Goal: Task Accomplishment & Management: Manage account settings

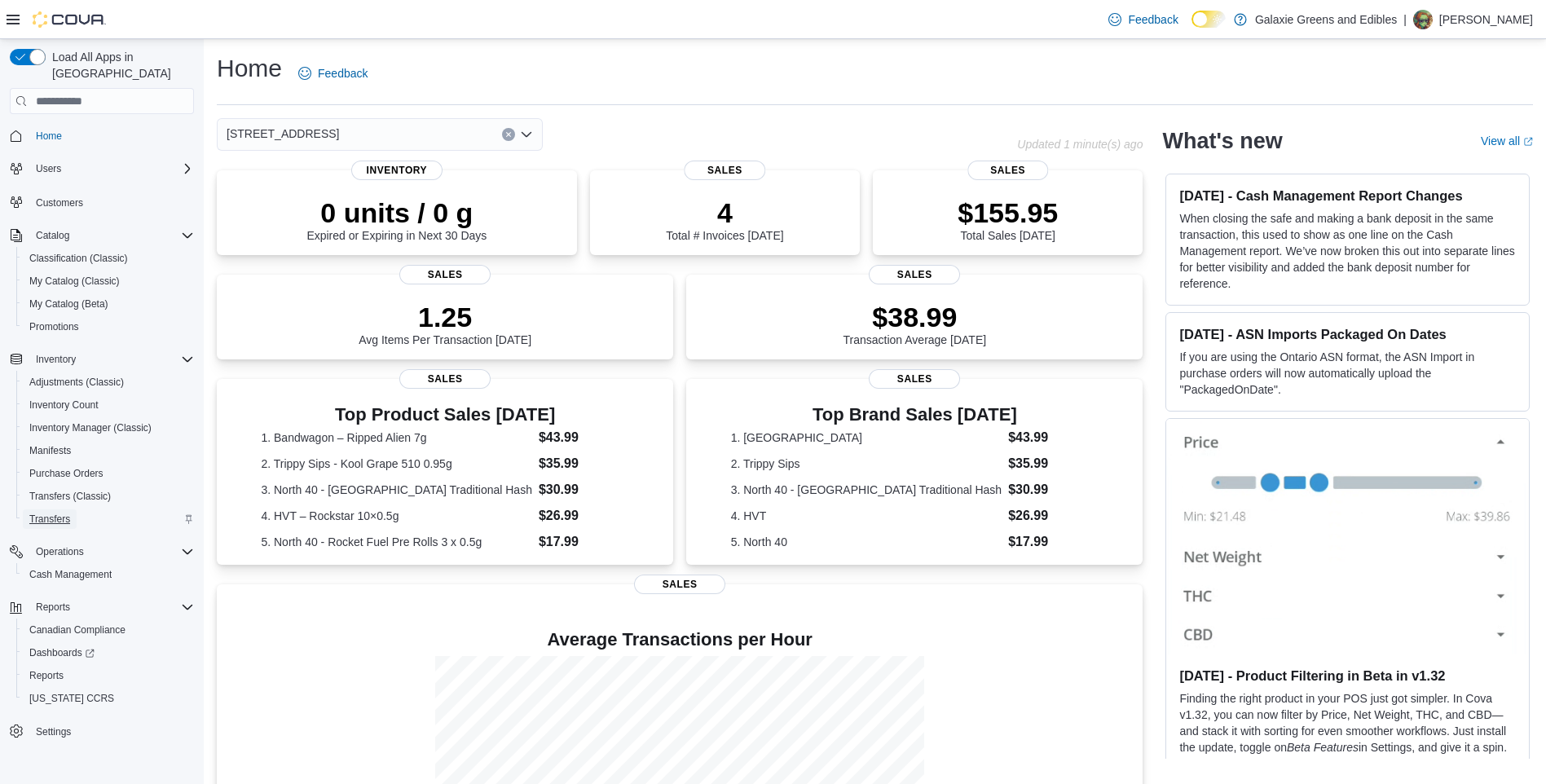
click at [34, 512] on span "Transfers" at bounding box center [50, 518] width 41 height 13
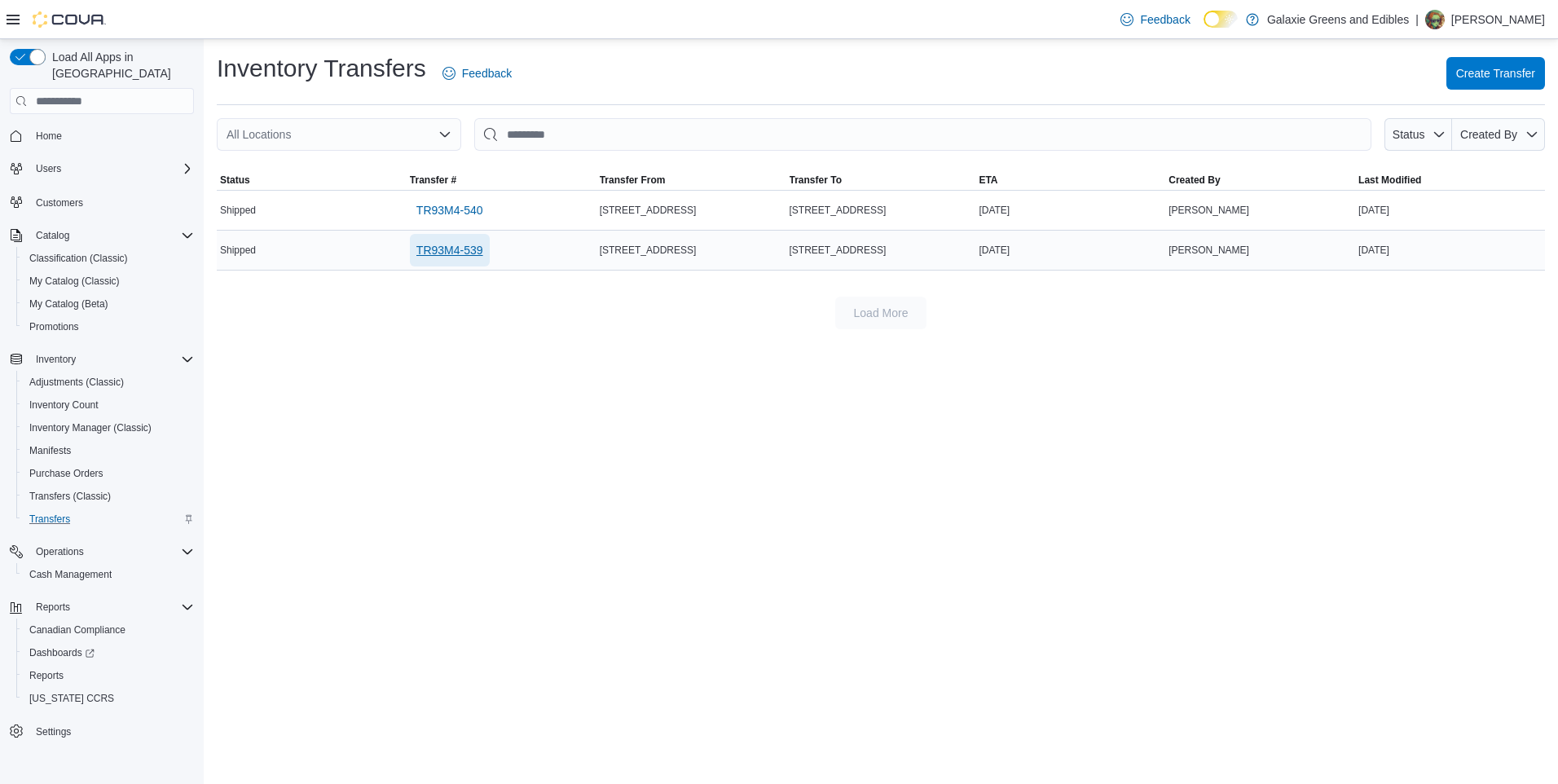
click at [437, 252] on span "TR93M4-539" at bounding box center [450, 250] width 67 height 17
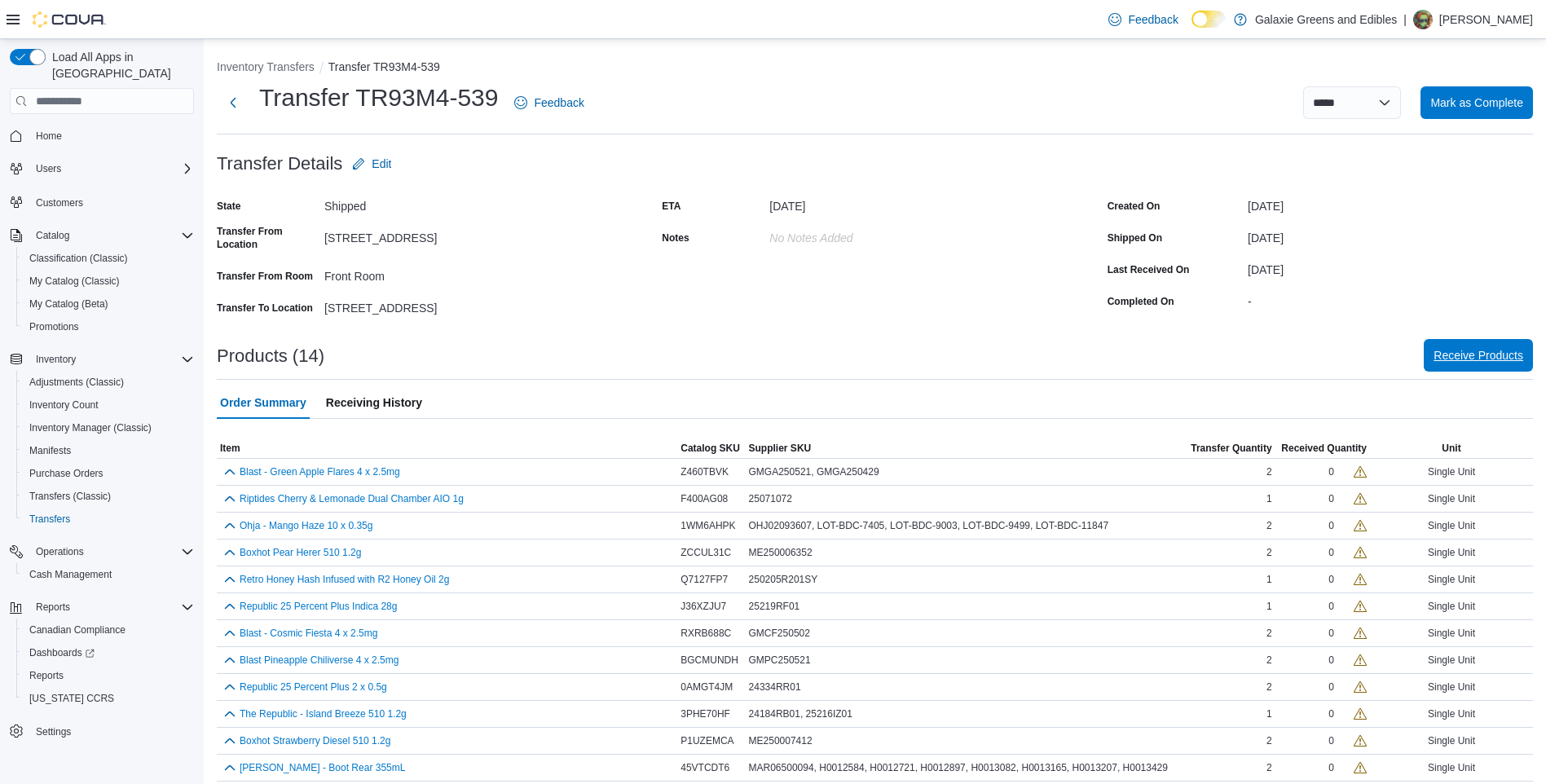
click at [1470, 354] on span "Receive Products" at bounding box center [1478, 355] width 90 height 17
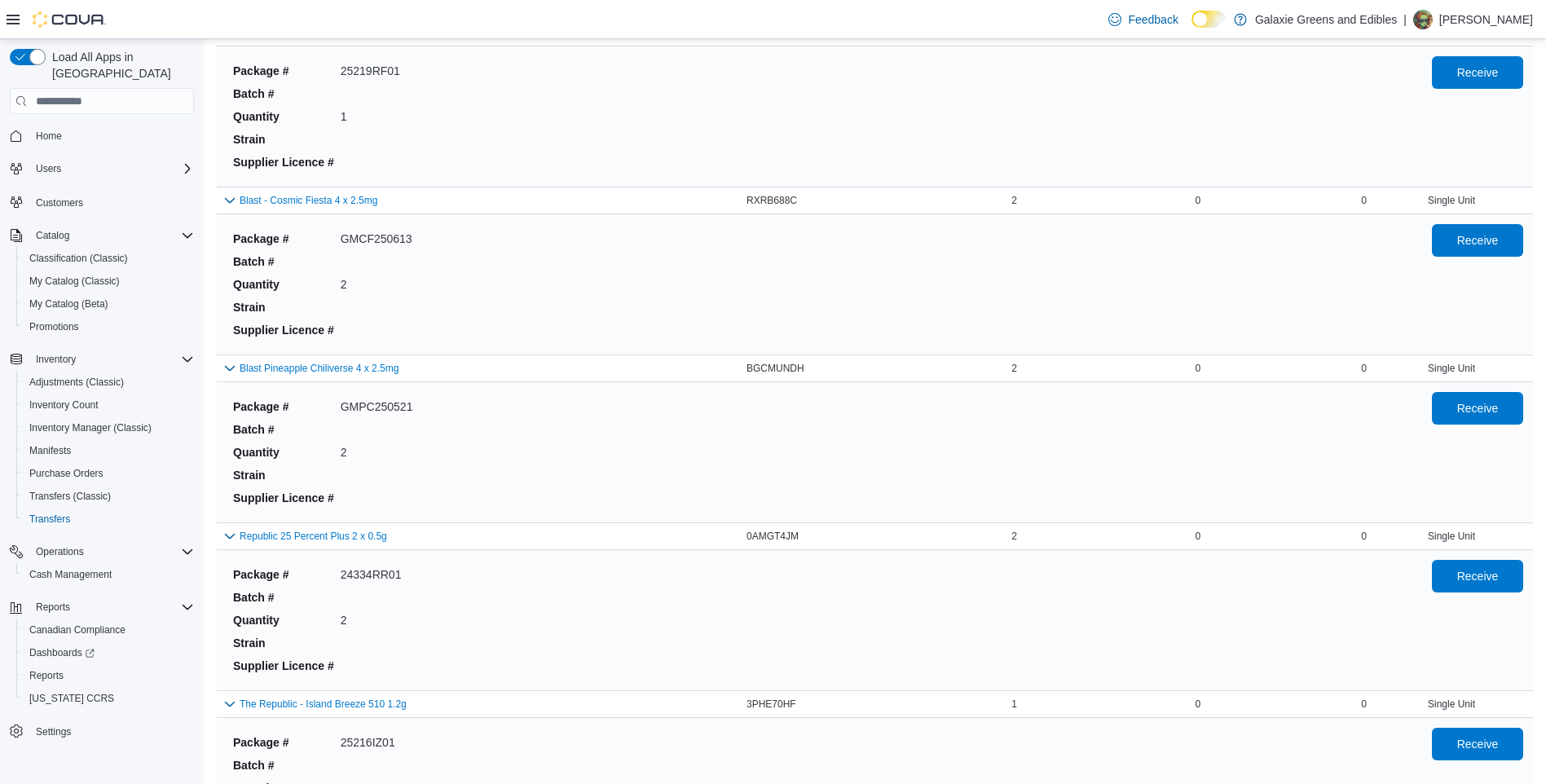
scroll to position [977, 0]
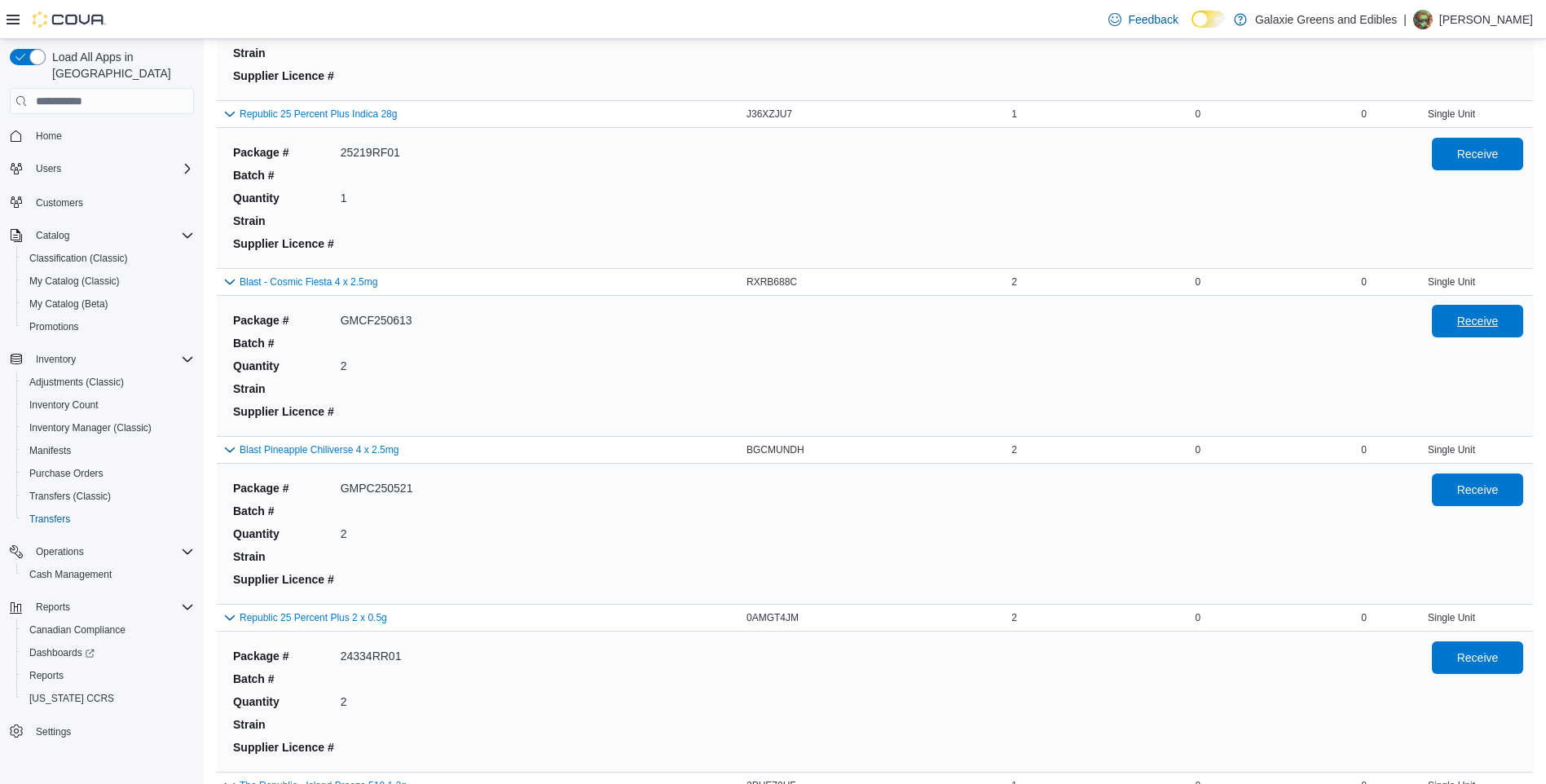
click at [1478, 319] on span "Receive" at bounding box center [1478, 321] width 42 height 17
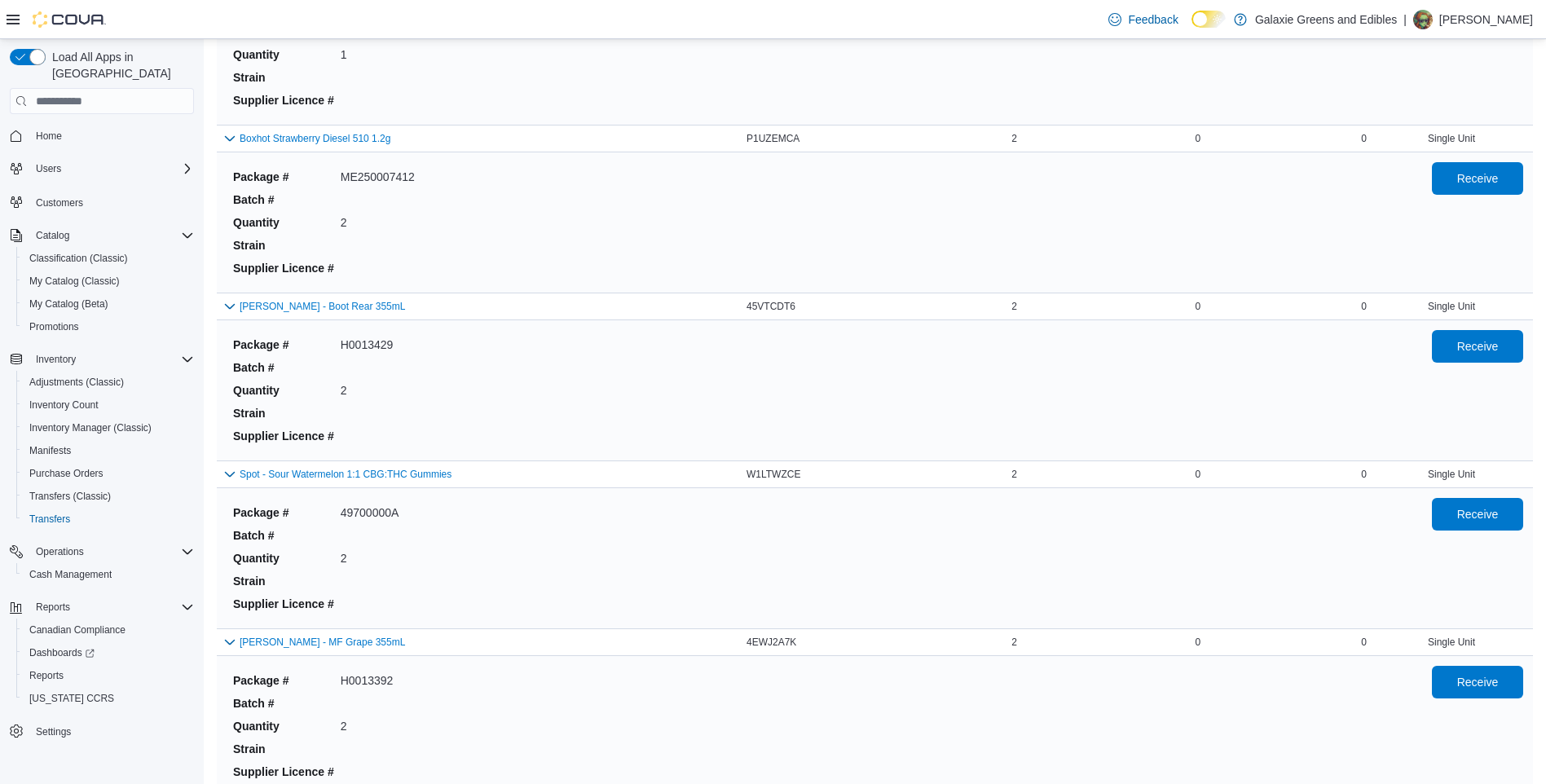
scroll to position [1868, 0]
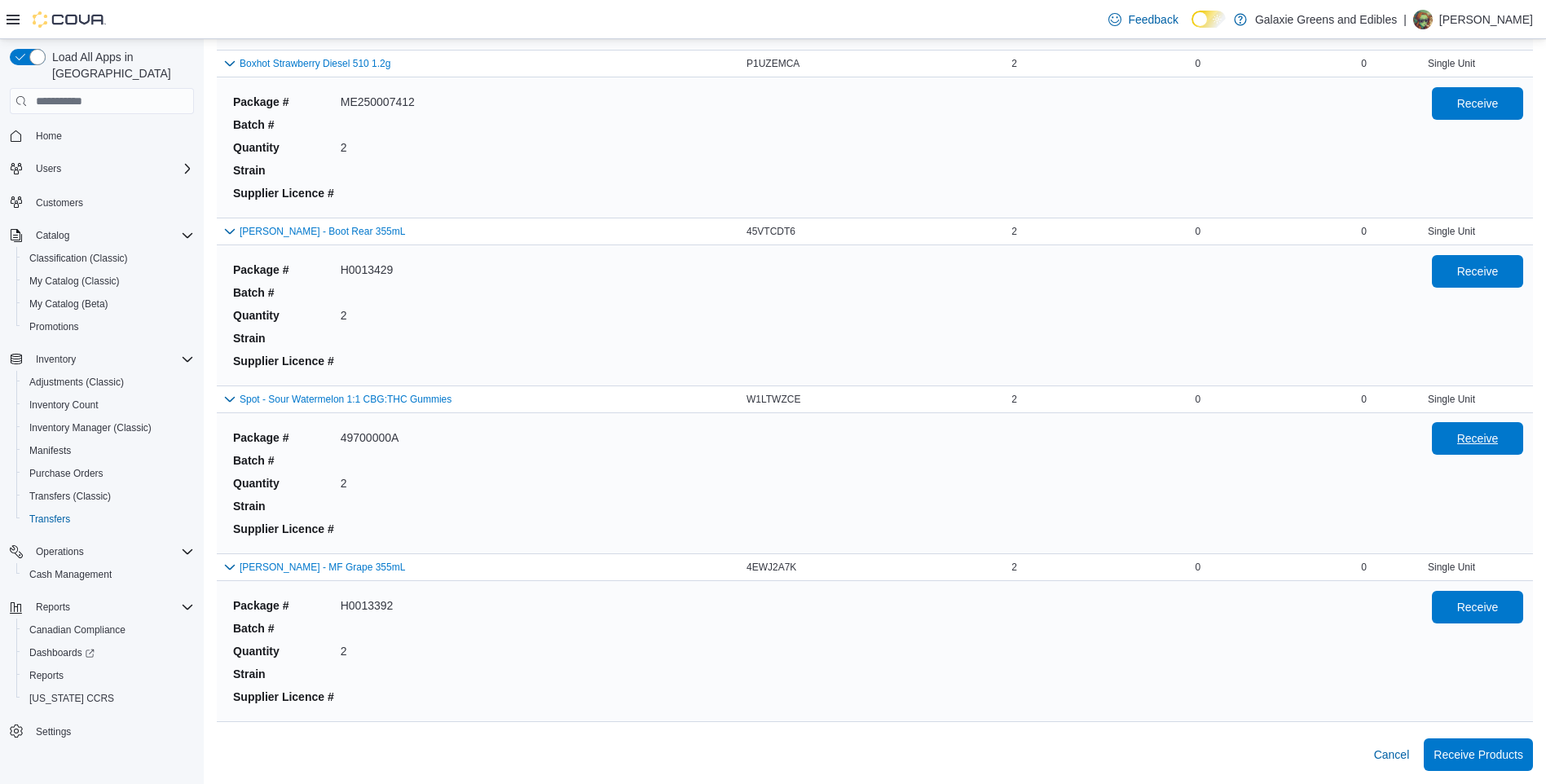
click at [1497, 438] on span "Receive" at bounding box center [1478, 438] width 42 height 17
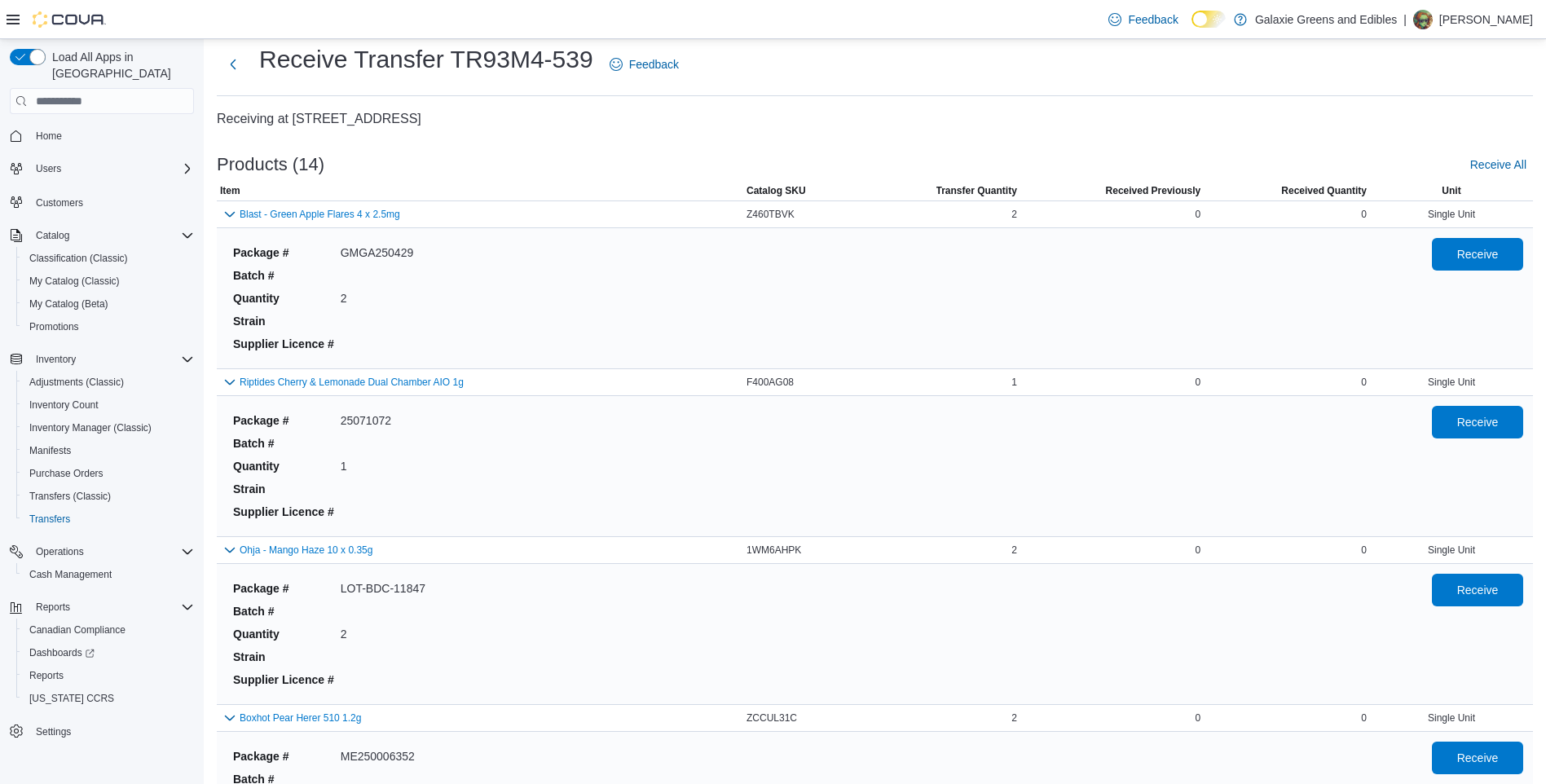
scroll to position [0, 0]
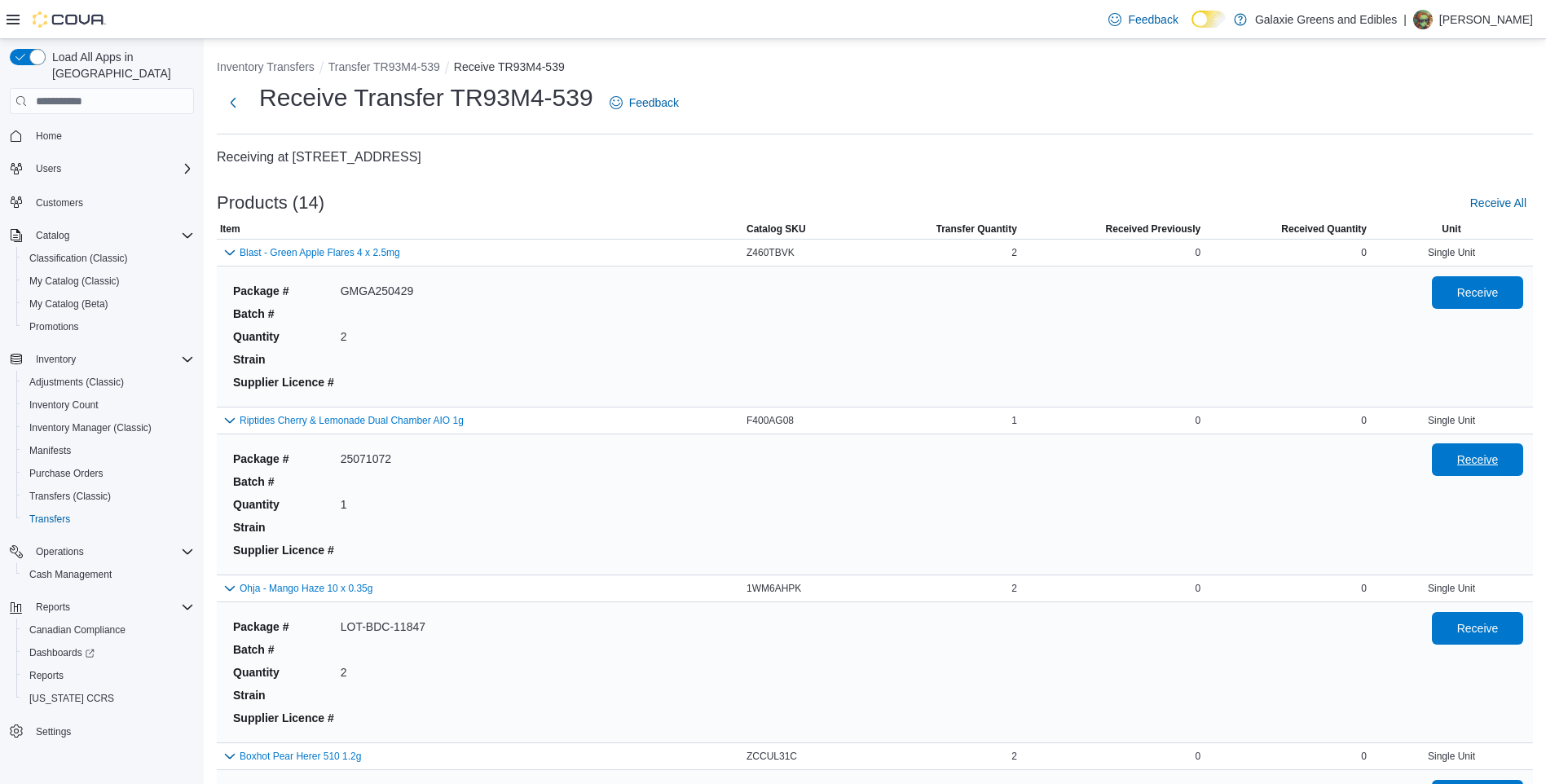
click at [1491, 458] on span "Receive" at bounding box center [1478, 459] width 42 height 17
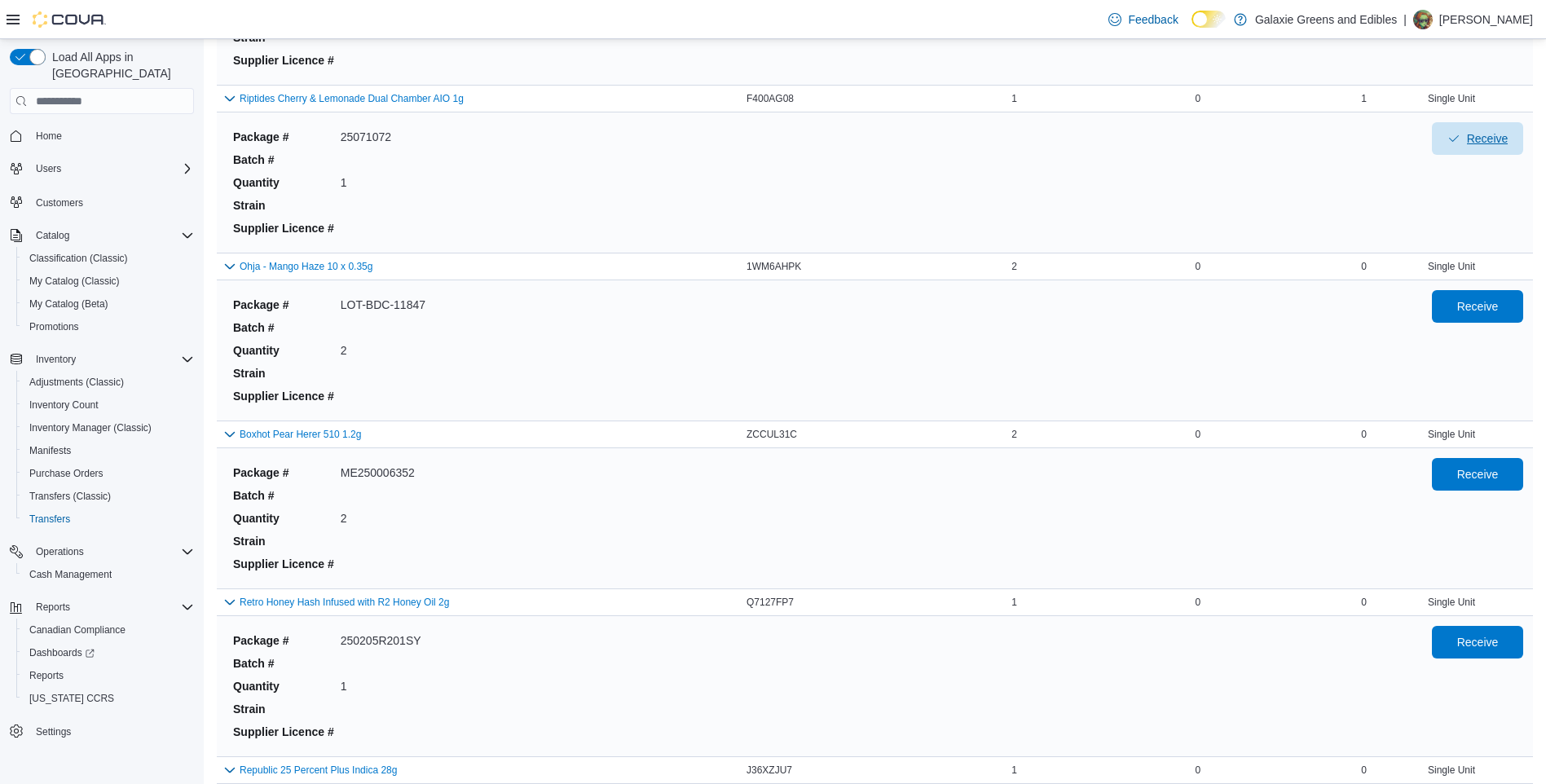
scroll to position [326, 0]
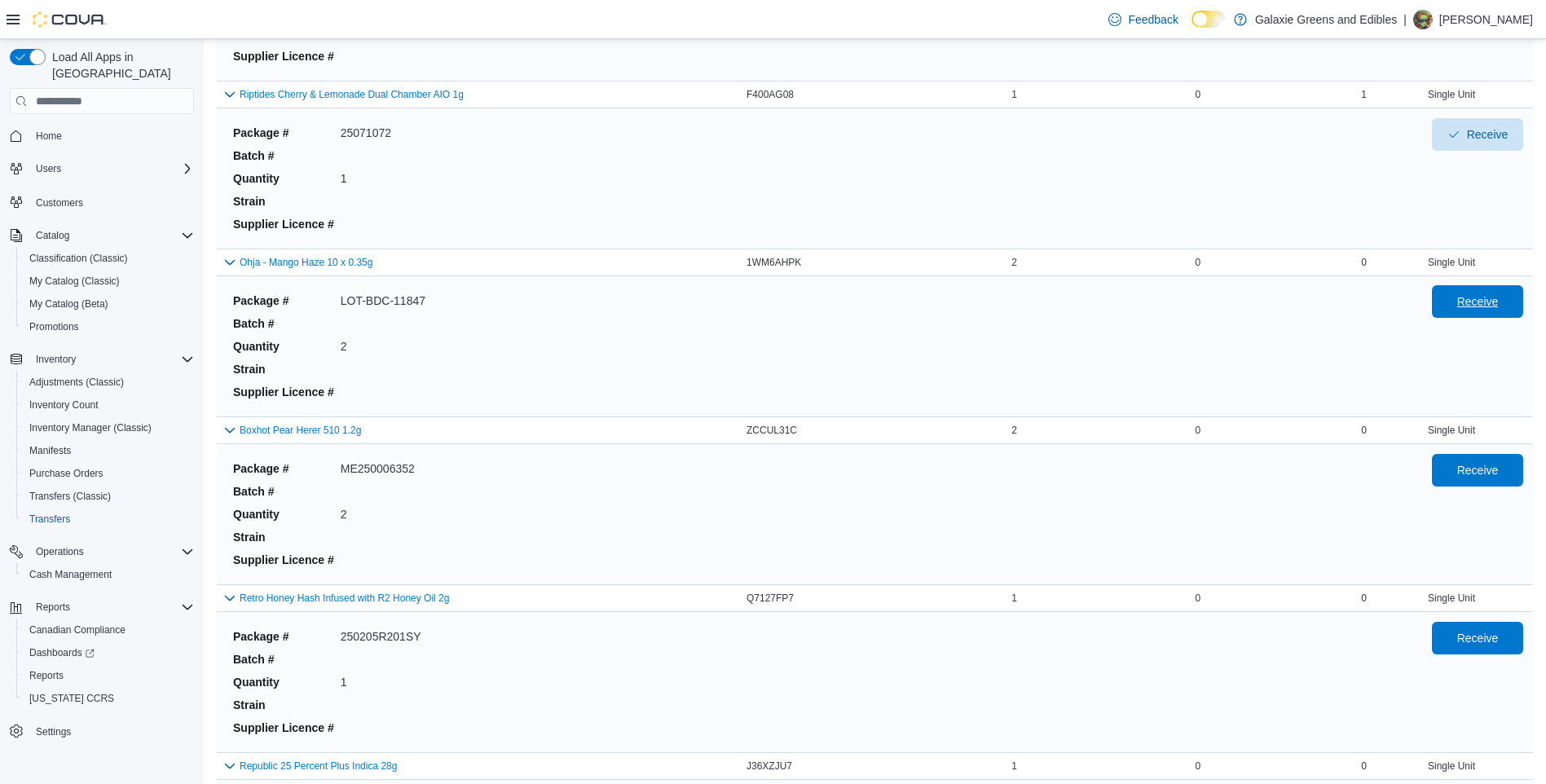
click at [1482, 298] on span "Receive" at bounding box center [1478, 301] width 42 height 17
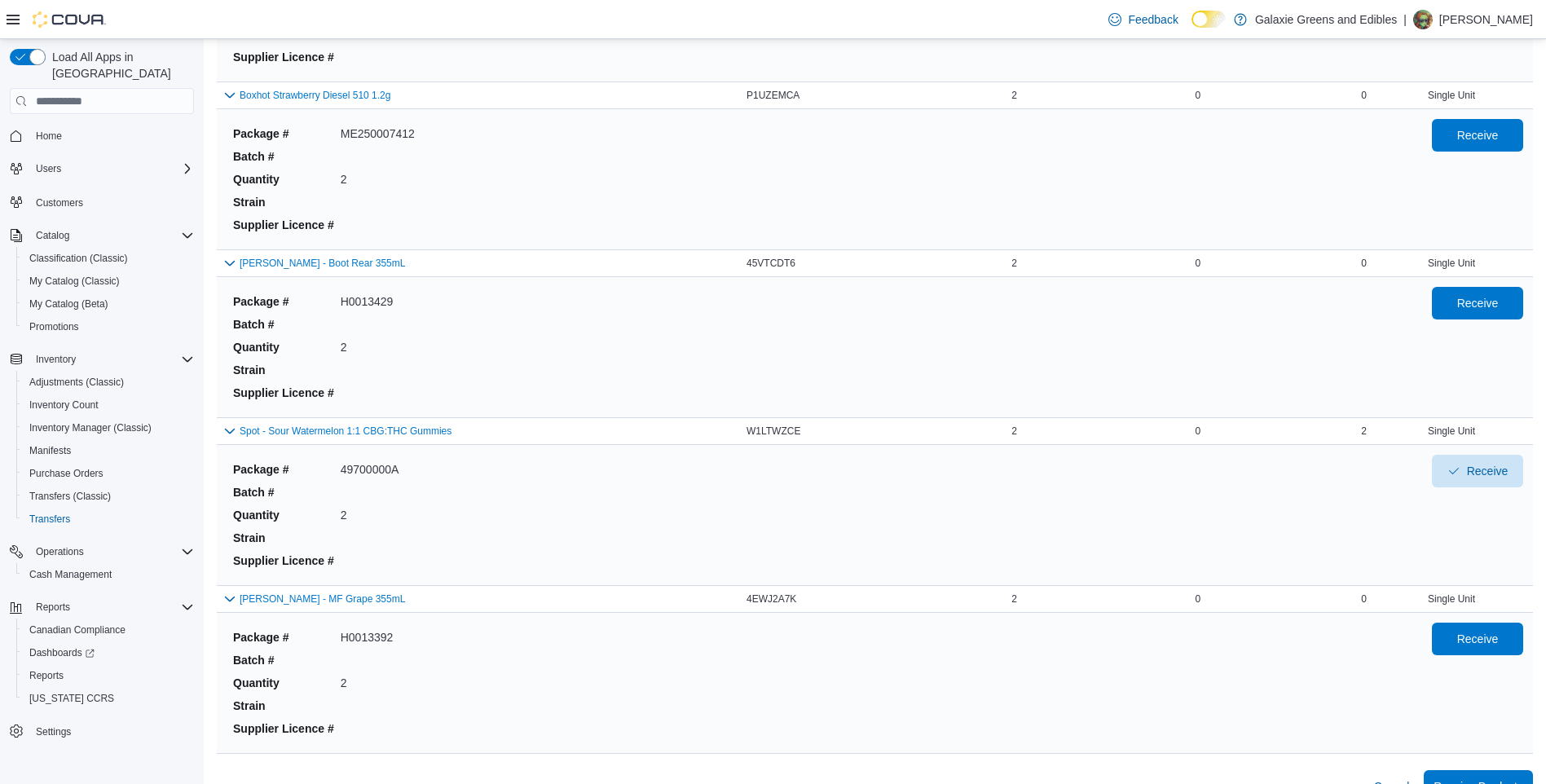
scroll to position [1868, 0]
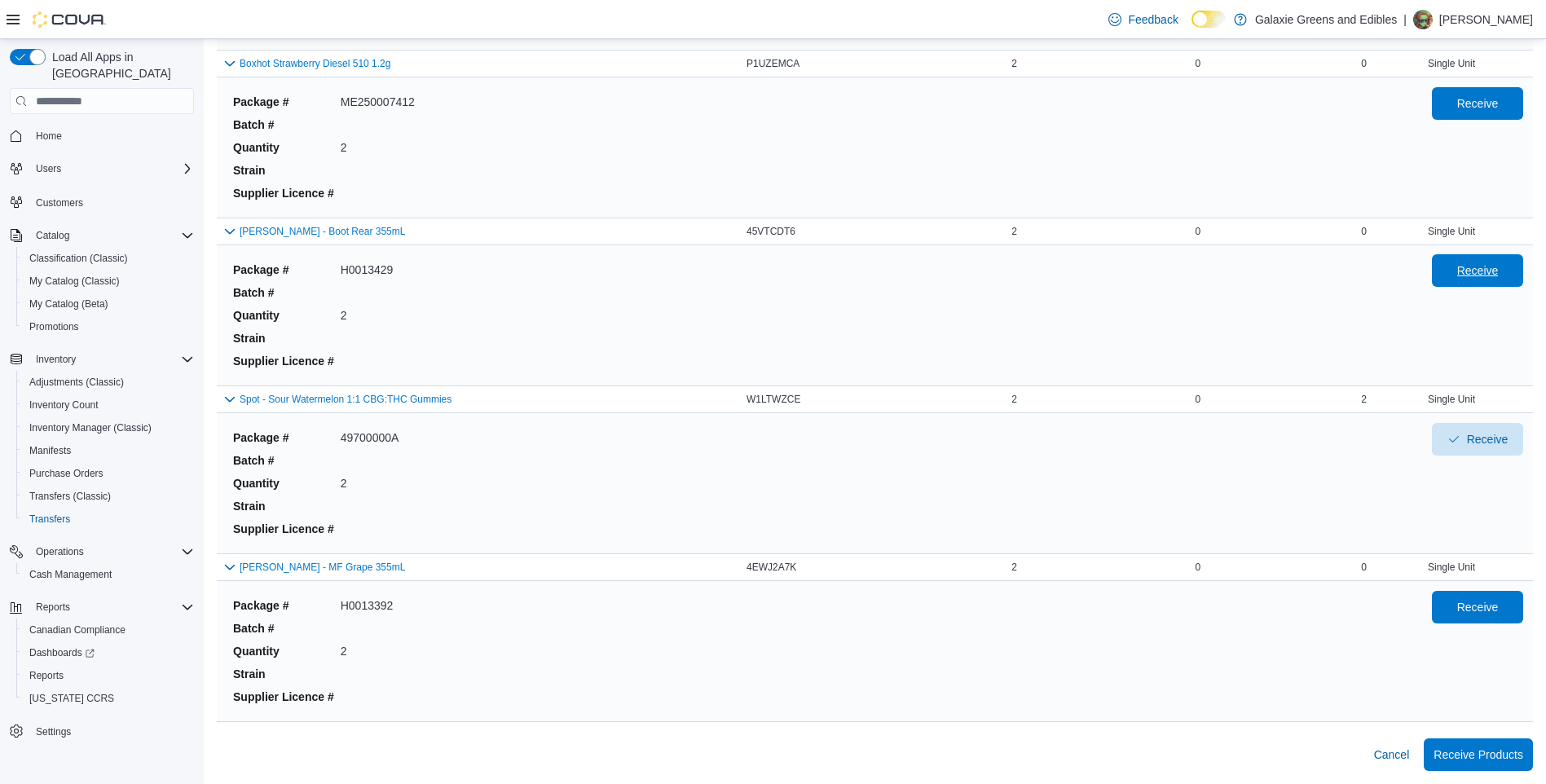
click at [1499, 267] on span "Receive" at bounding box center [1478, 270] width 42 height 17
click at [1470, 608] on span "Receive" at bounding box center [1478, 606] width 42 height 17
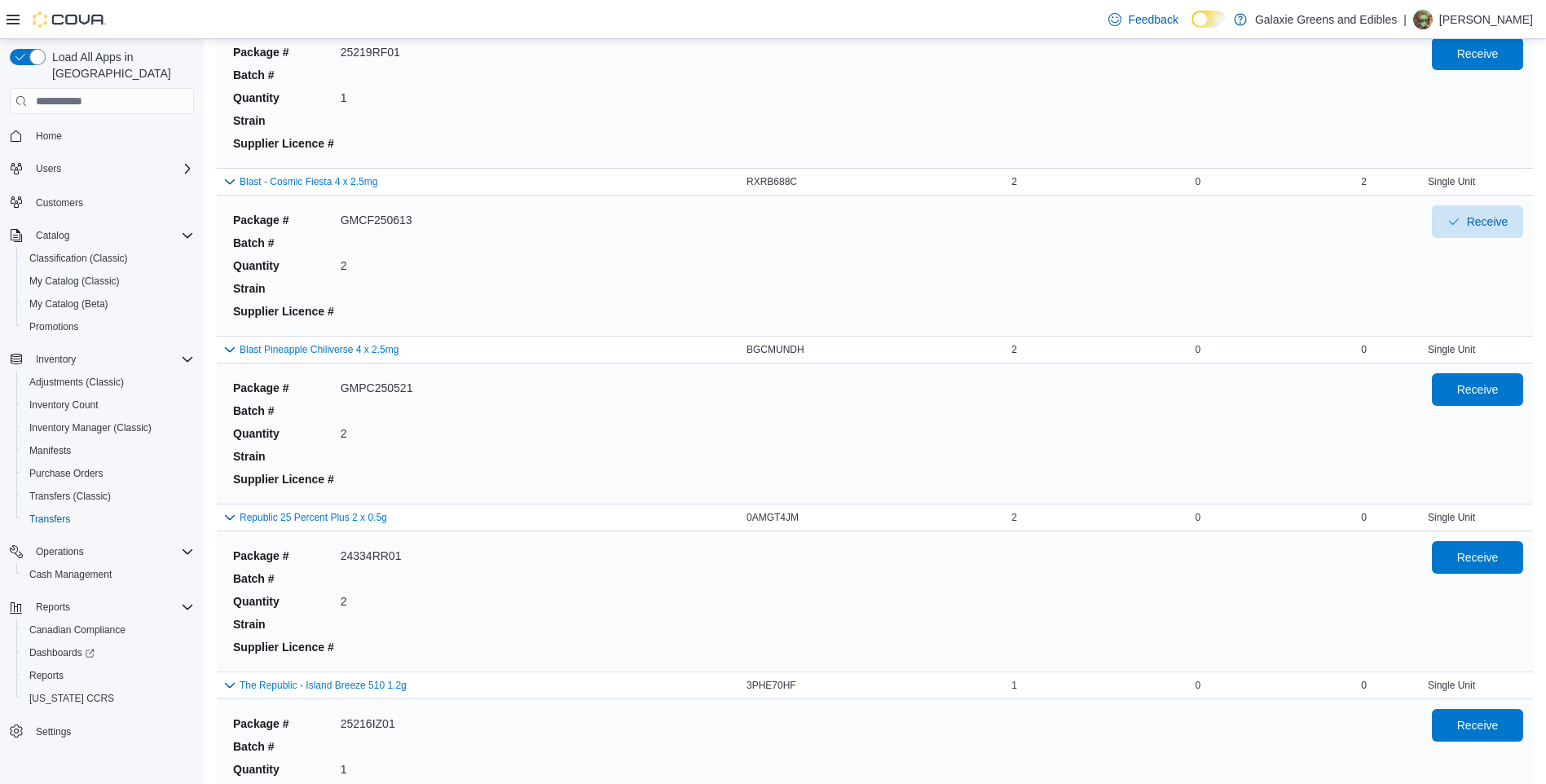
scroll to position [1053, 0]
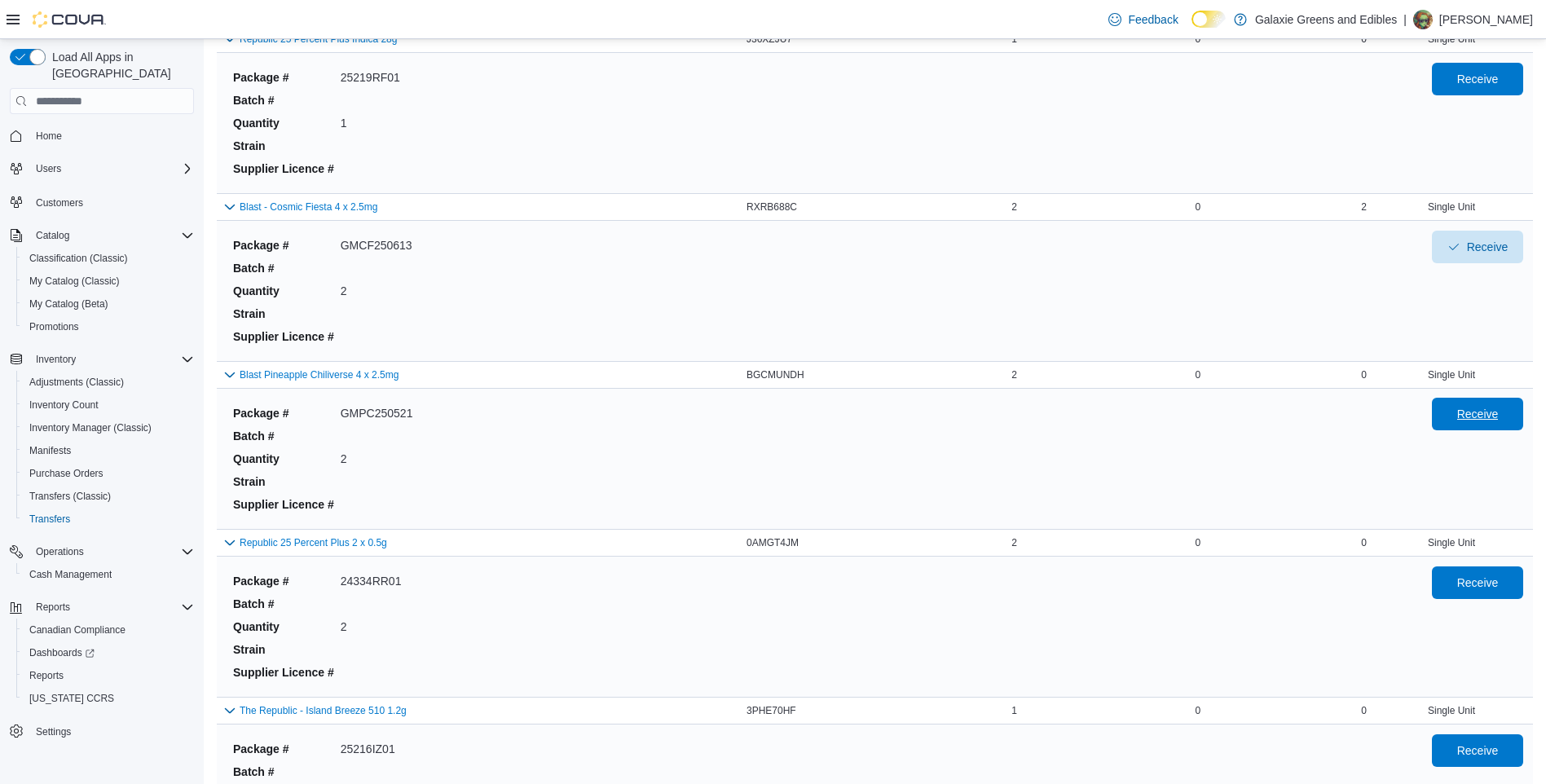
click at [1489, 409] on span "Receive" at bounding box center [1478, 414] width 42 height 17
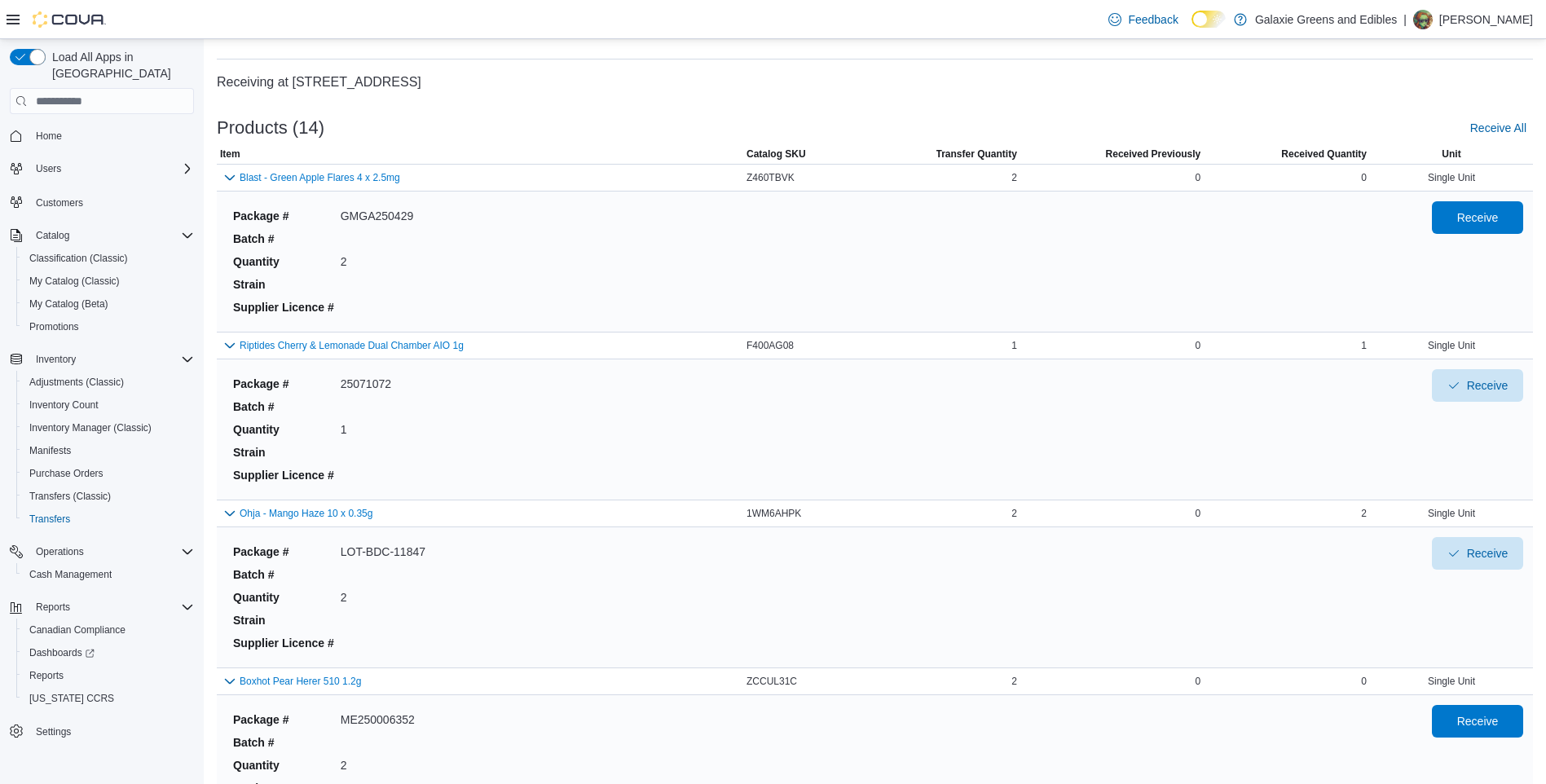
scroll to position [0, 0]
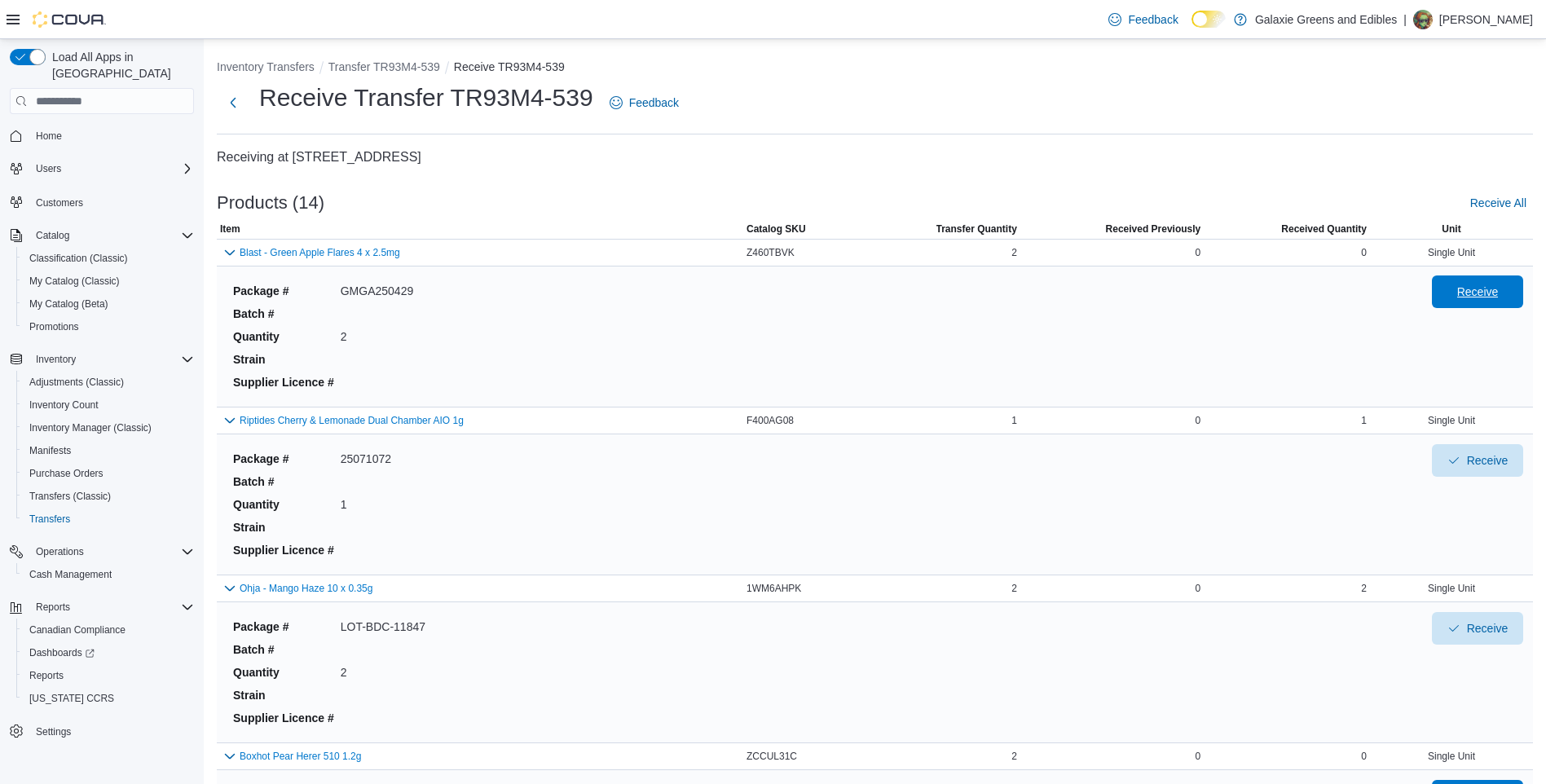
click at [1488, 289] on span "Receive" at bounding box center [1478, 292] width 42 height 17
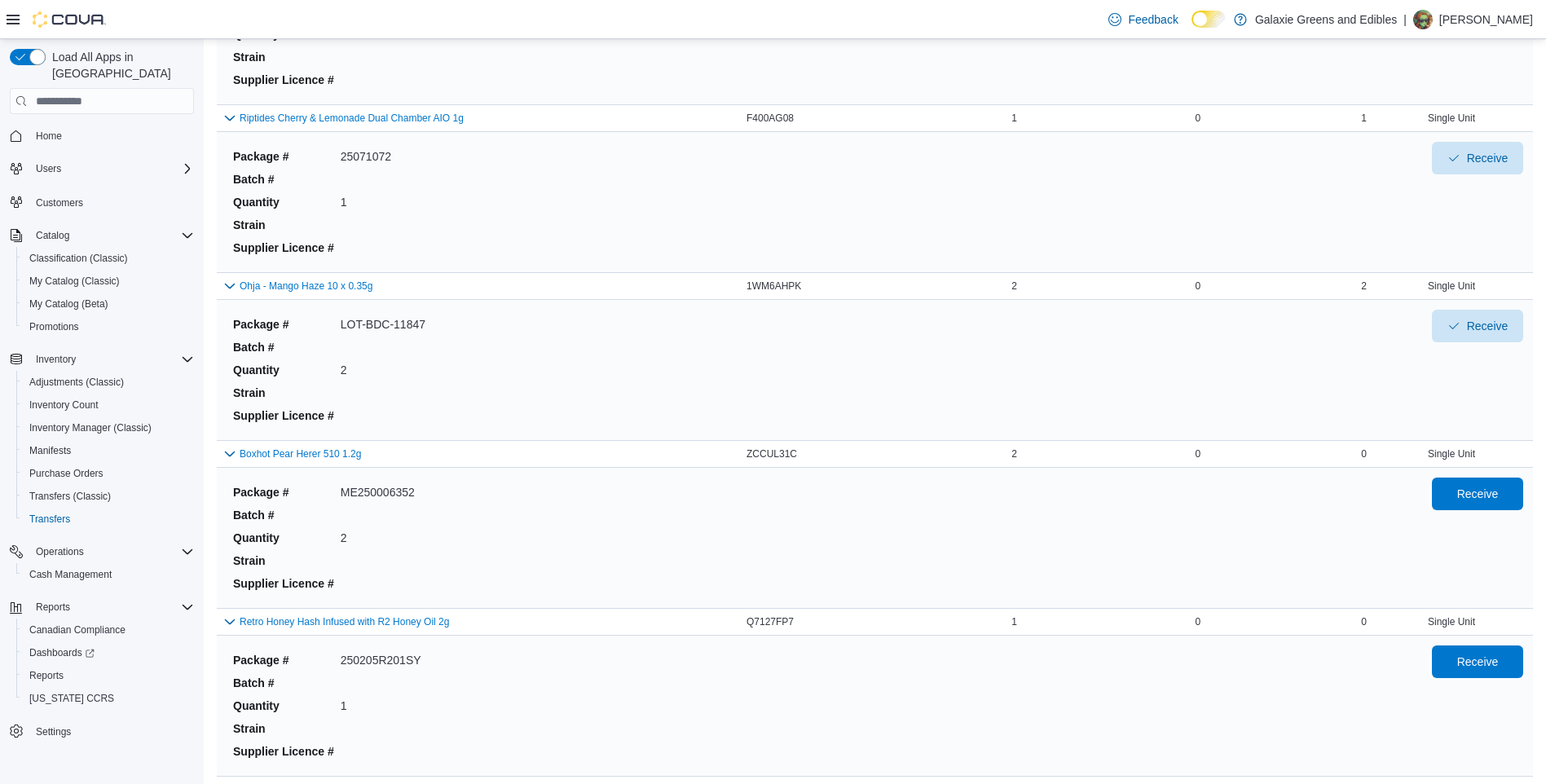
scroll to position [326, 0]
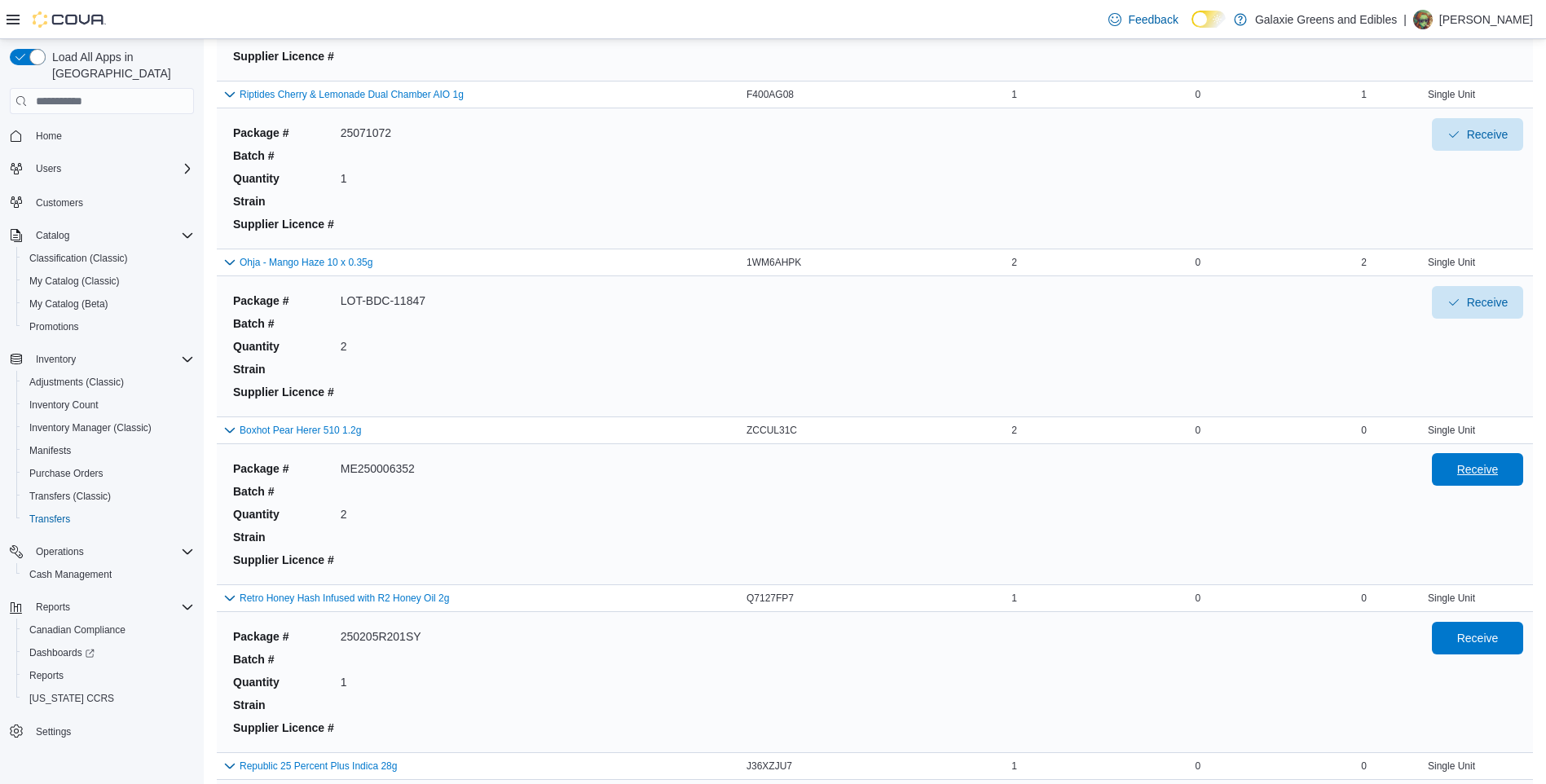
click at [1463, 476] on span "Receive" at bounding box center [1478, 469] width 71 height 32
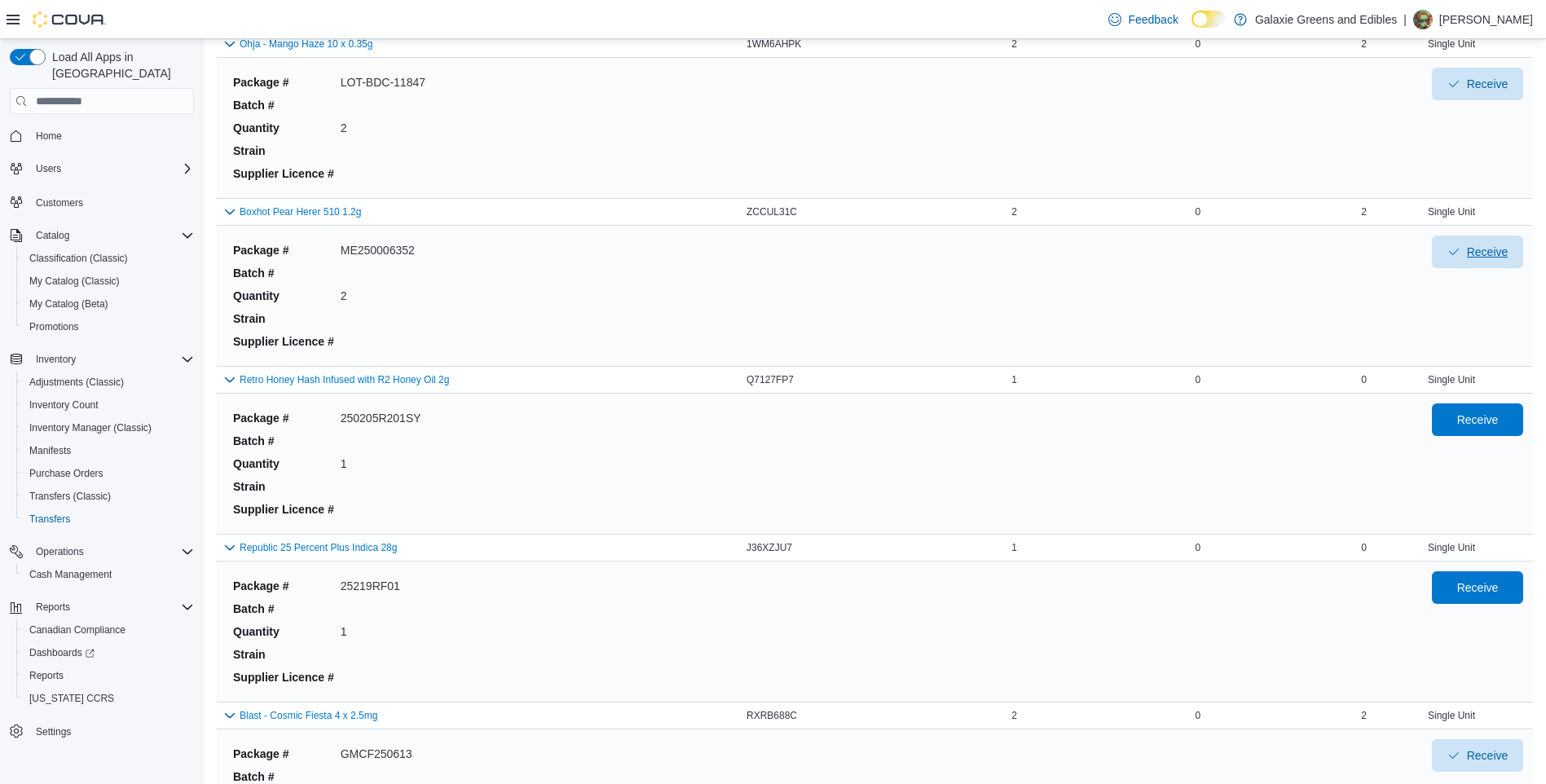
scroll to position [571, 0]
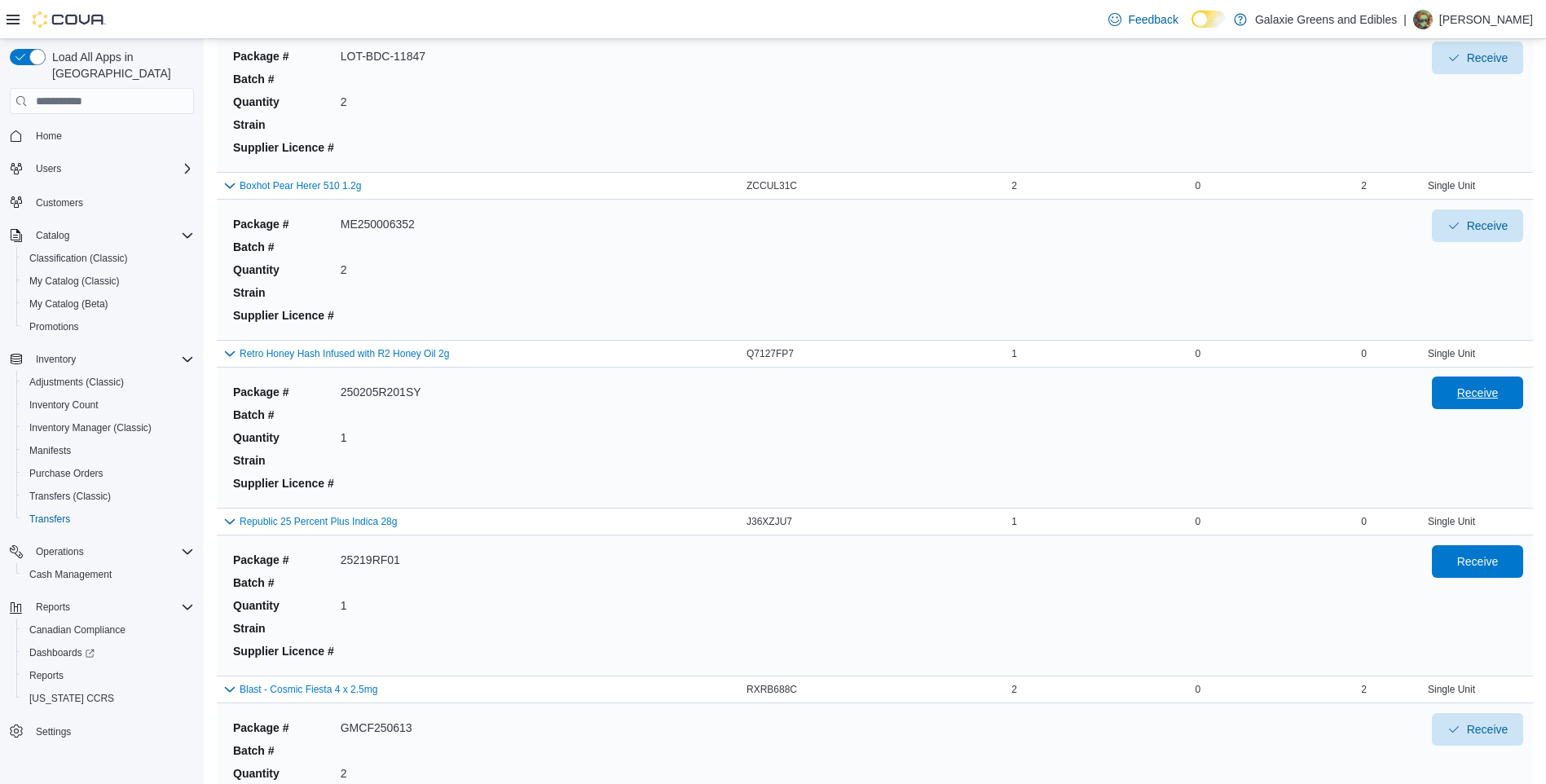
click at [1468, 389] on span "Receive" at bounding box center [1478, 392] width 71 height 32
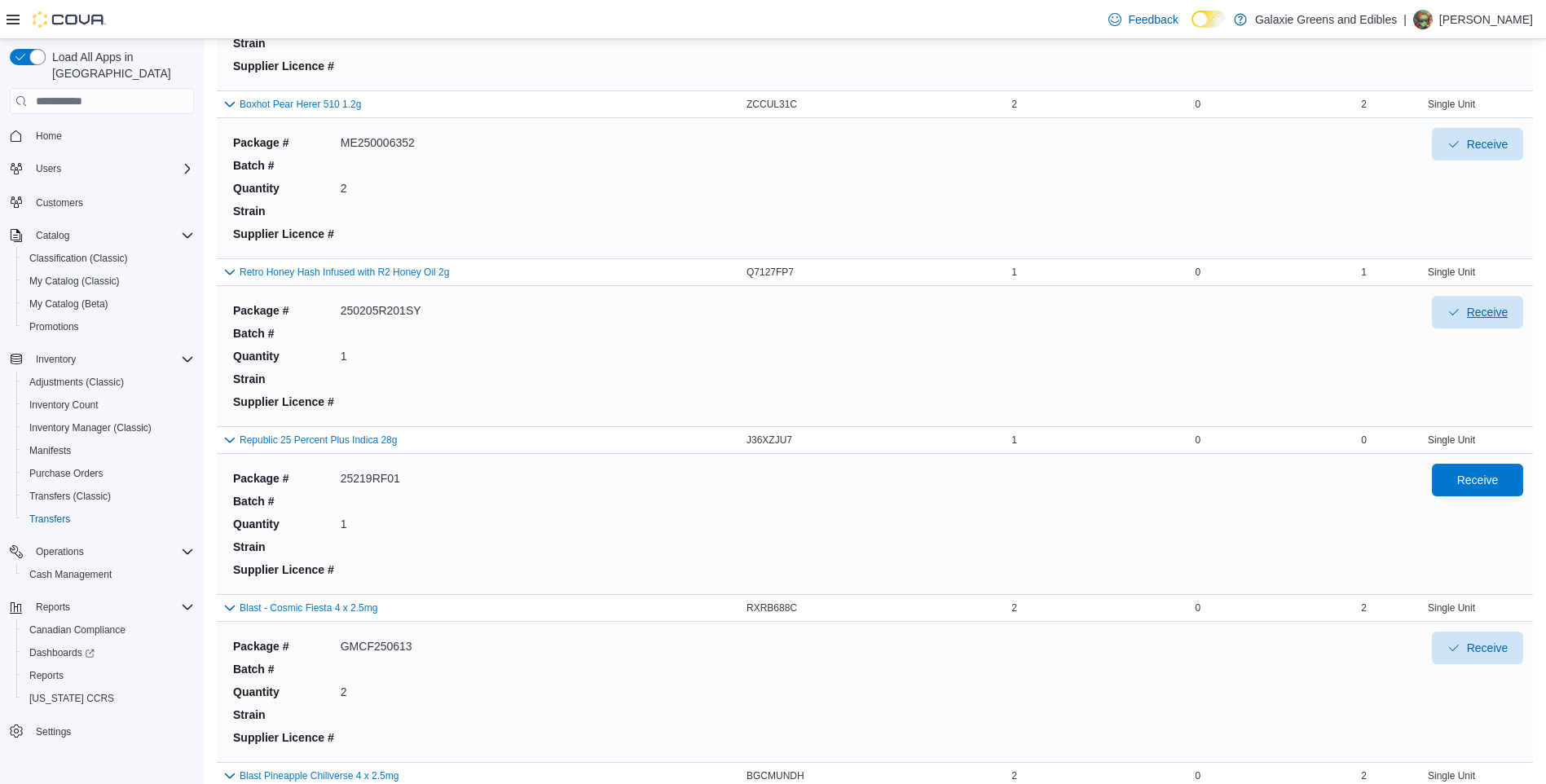
scroll to position [733, 0]
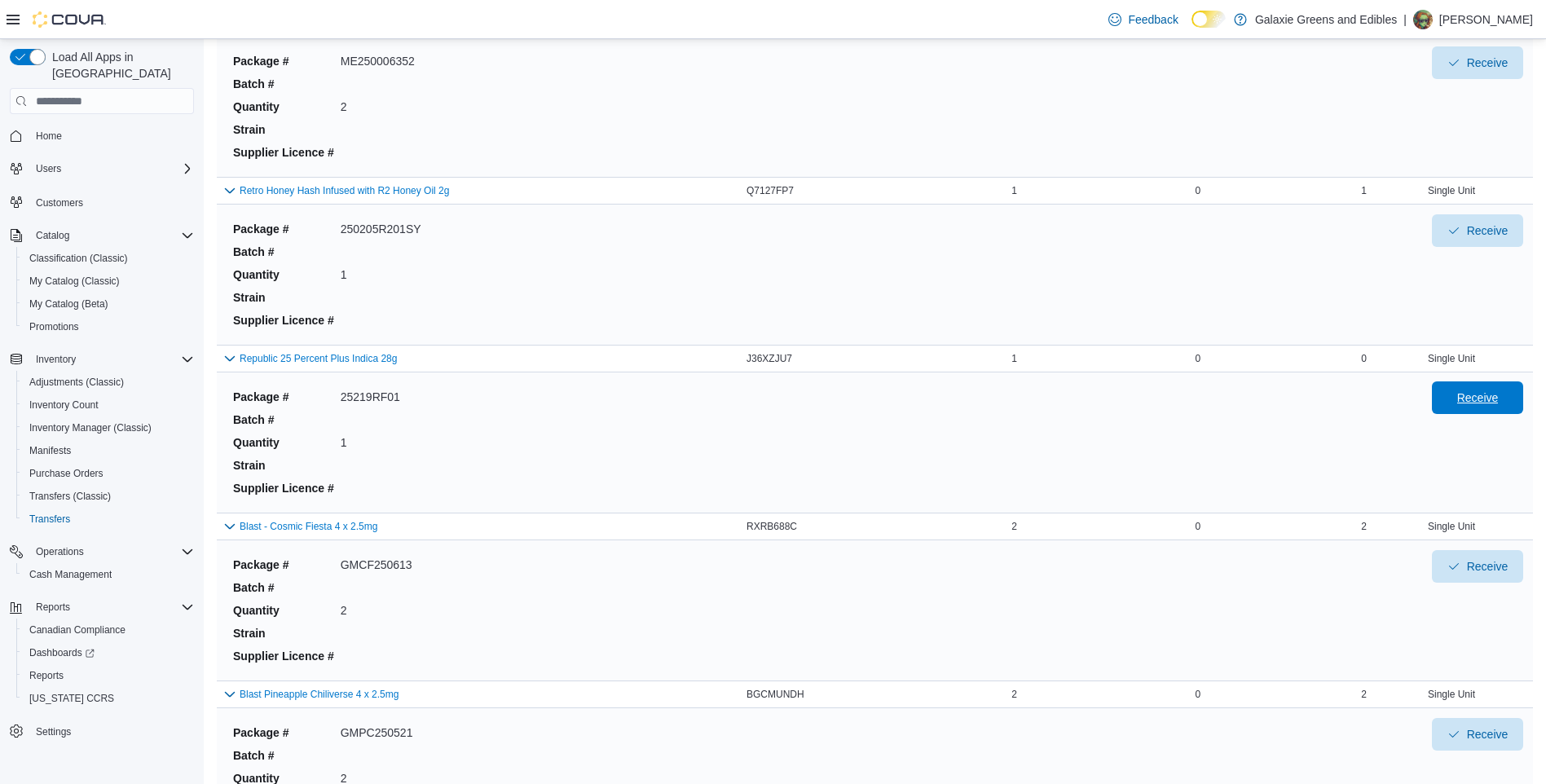
click at [1473, 397] on span "Receive" at bounding box center [1478, 397] width 42 height 17
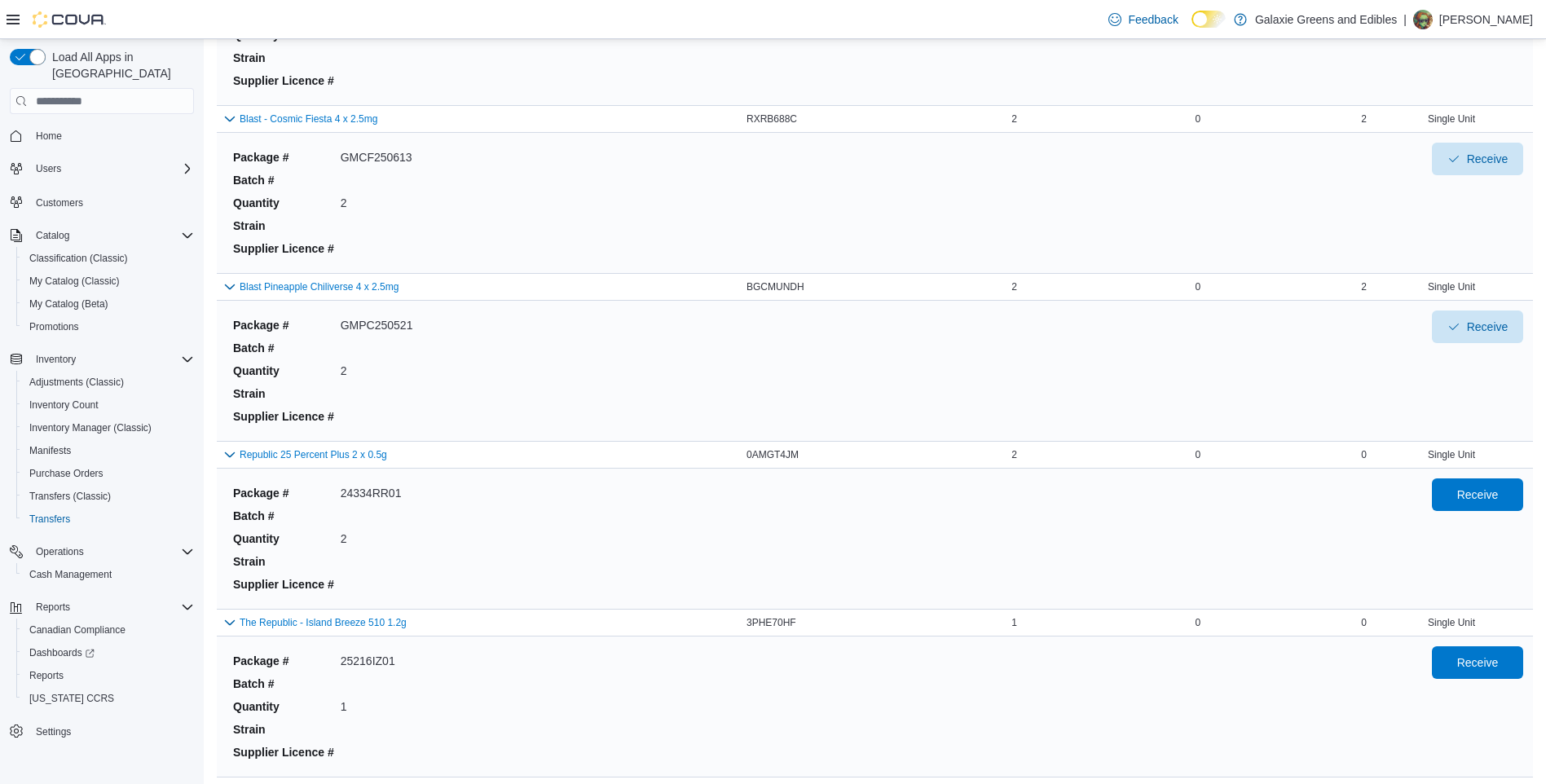
scroll to position [1222, 0]
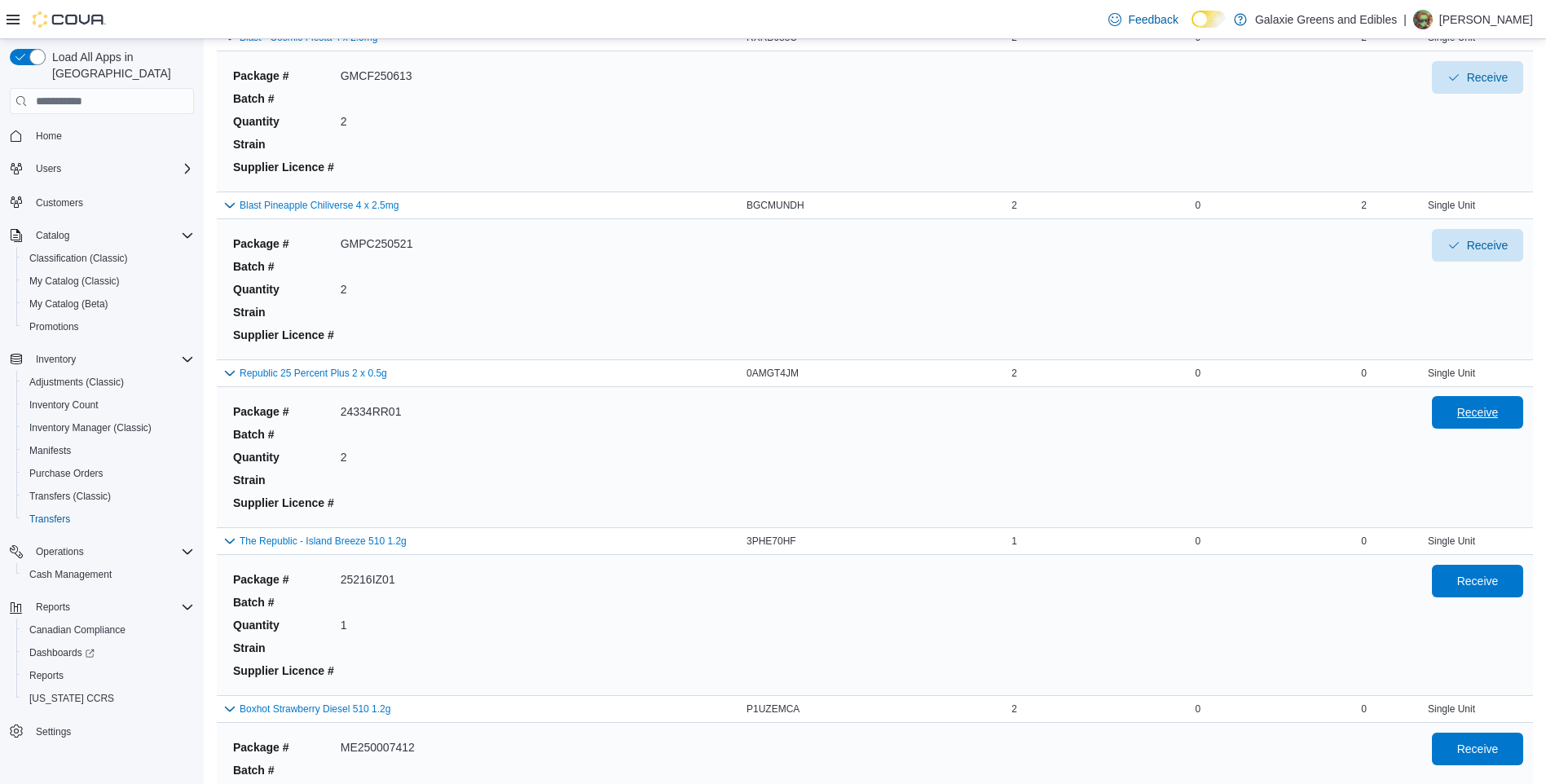
click at [1493, 412] on span "Receive" at bounding box center [1478, 412] width 42 height 17
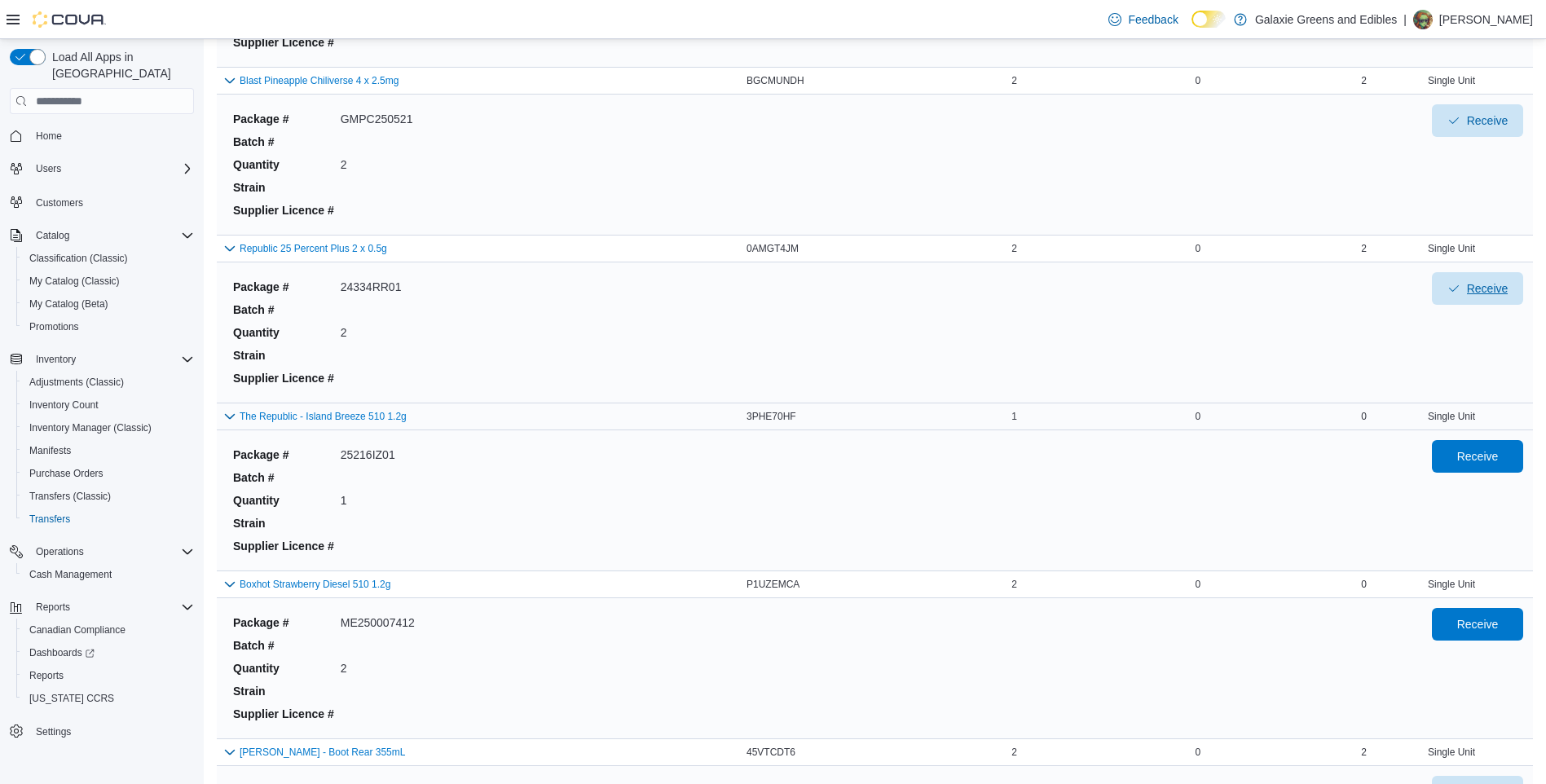
scroll to position [1385, 0]
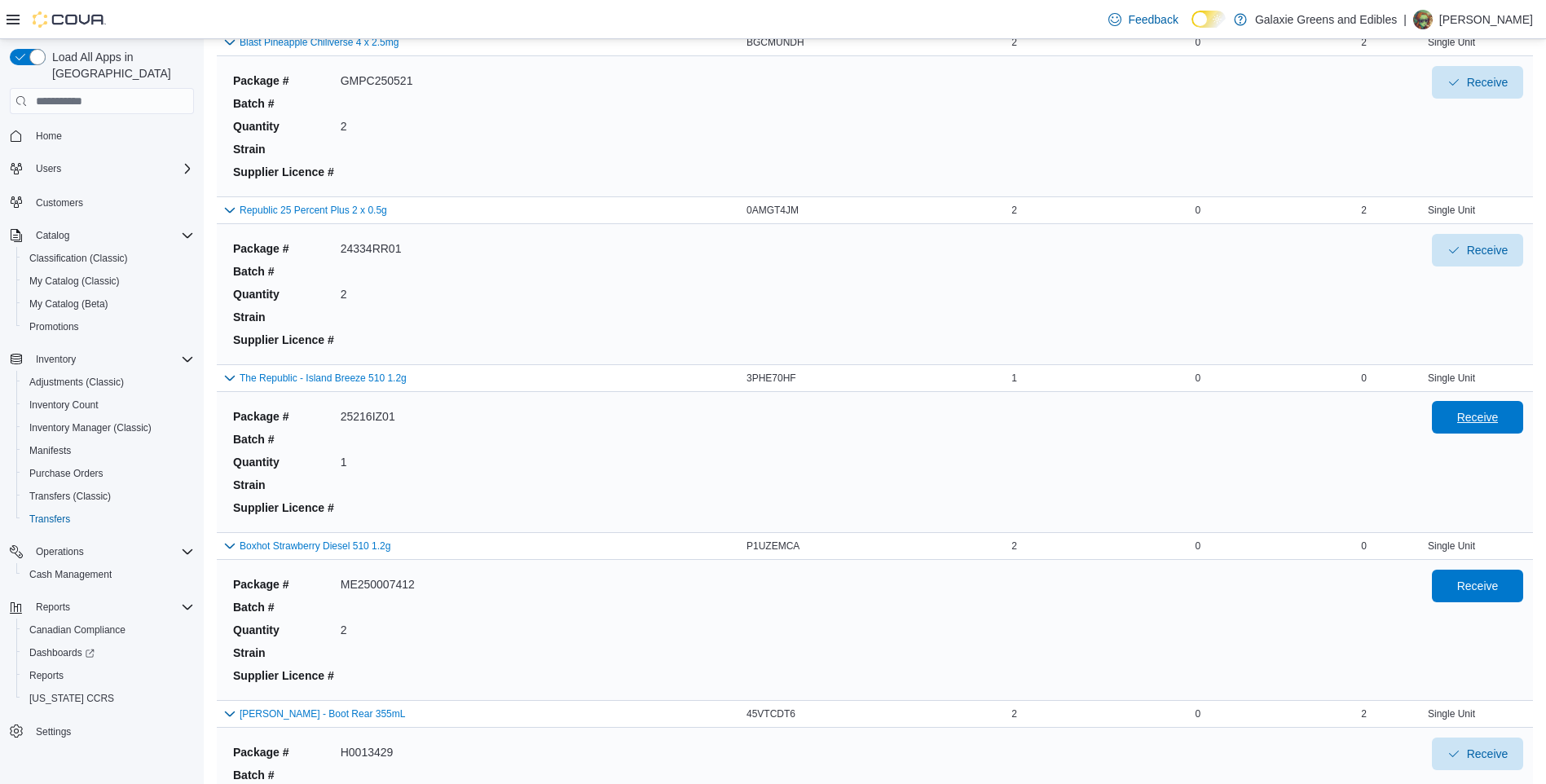
click at [1482, 418] on span "Receive" at bounding box center [1478, 417] width 42 height 17
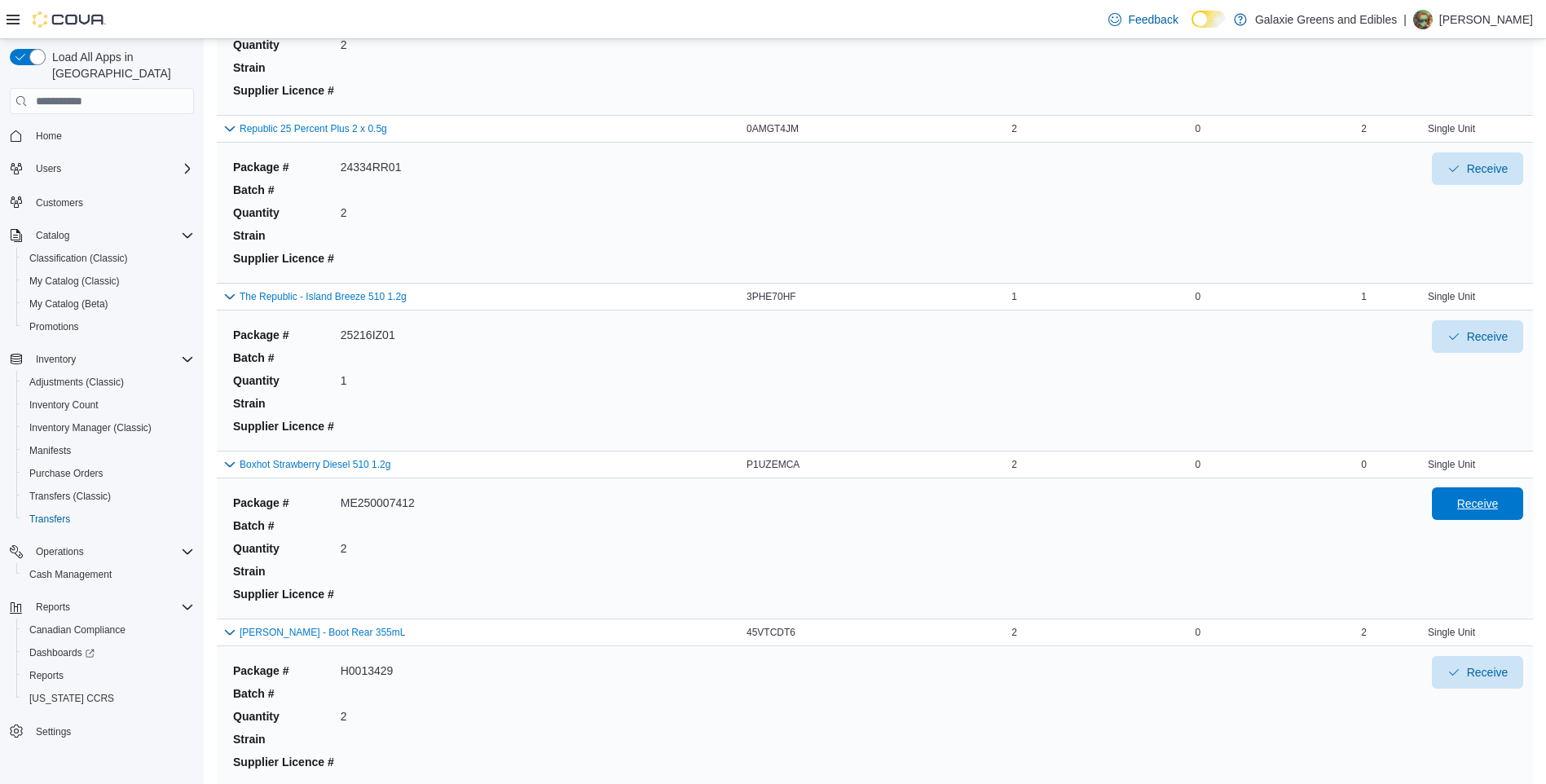
click at [1481, 504] on span "Receive" at bounding box center [1478, 504] width 42 height 17
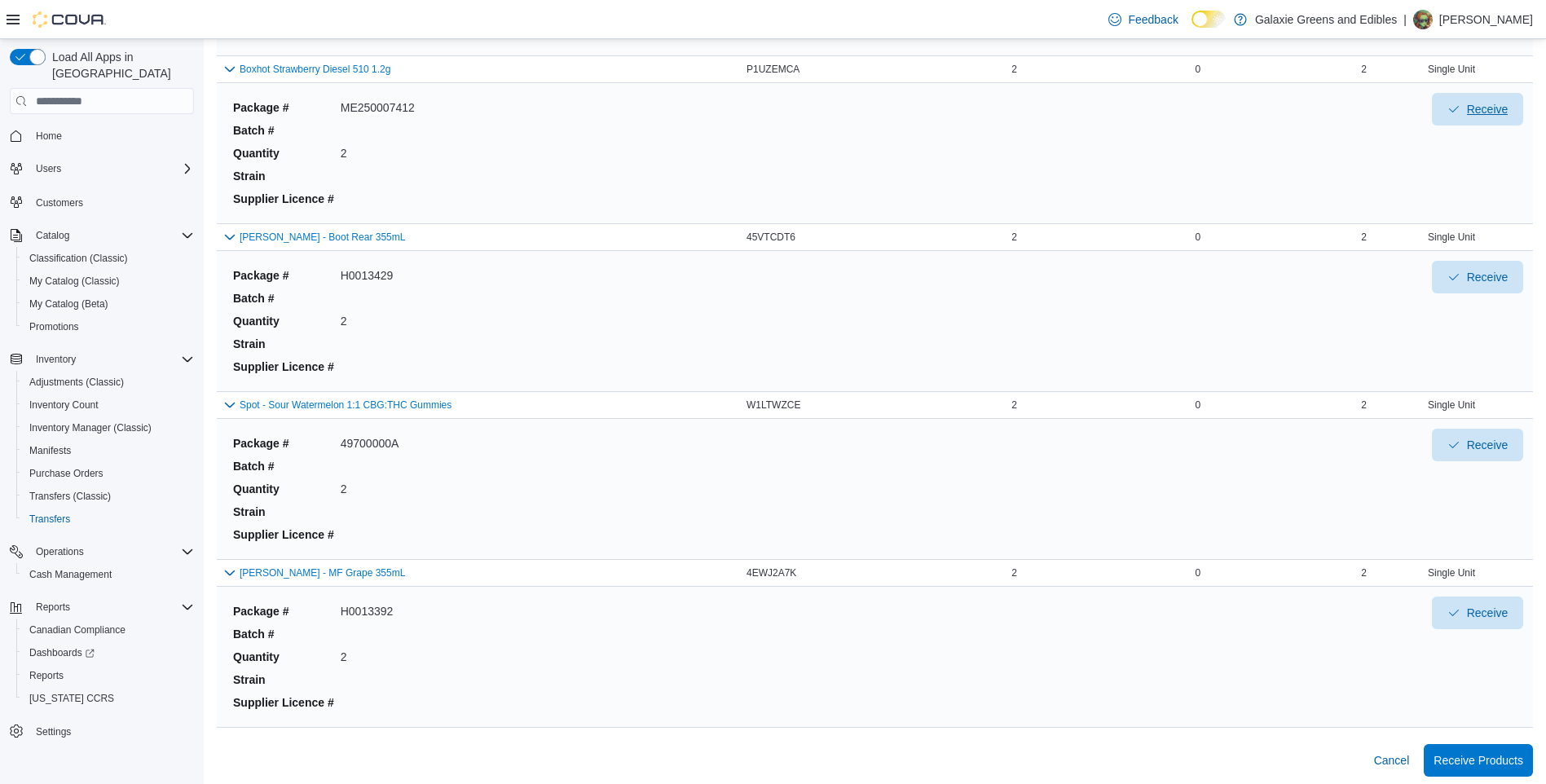
scroll to position [1868, 0]
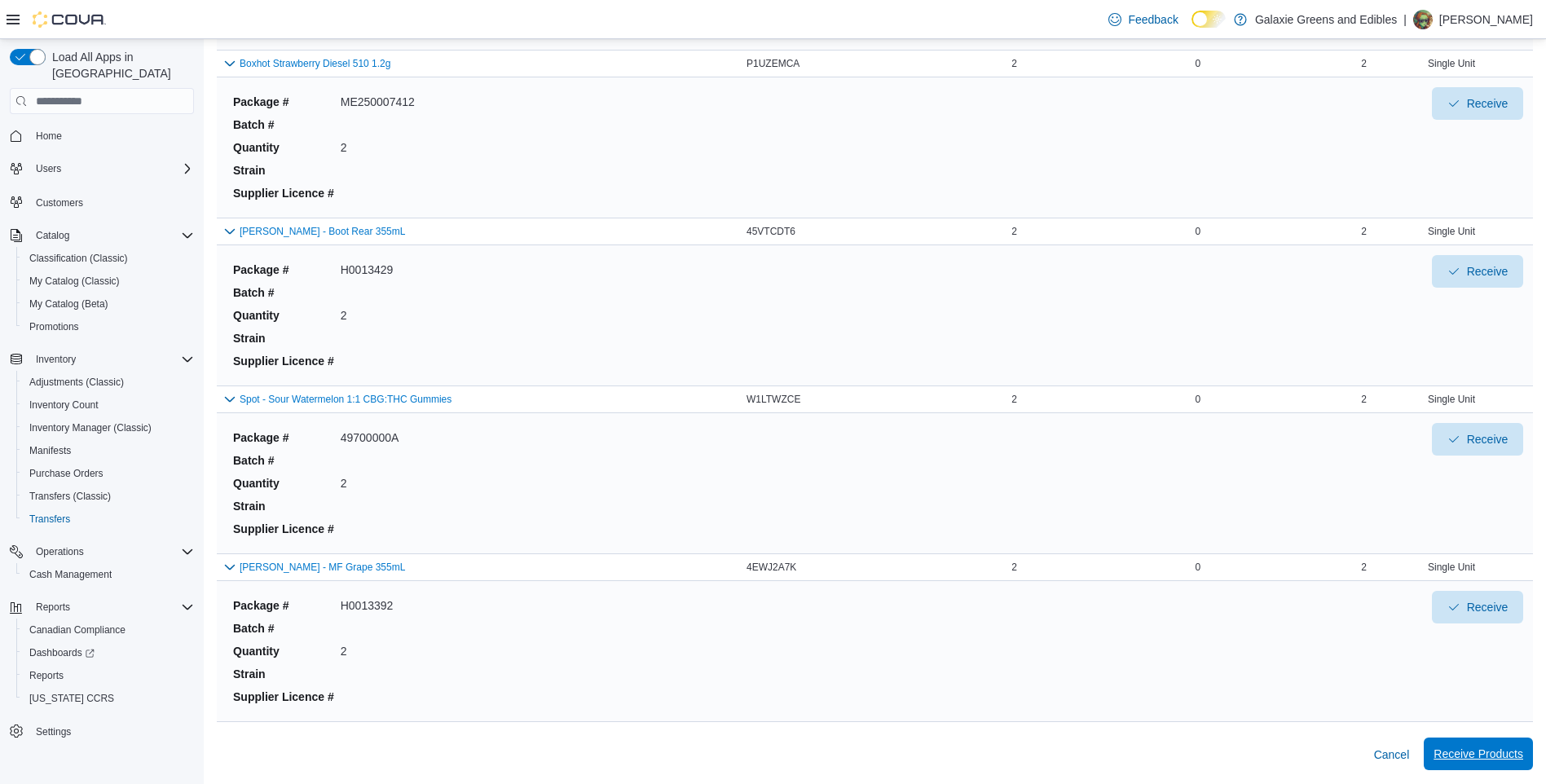
click at [1484, 751] on span "Receive Products" at bounding box center [1478, 754] width 90 height 17
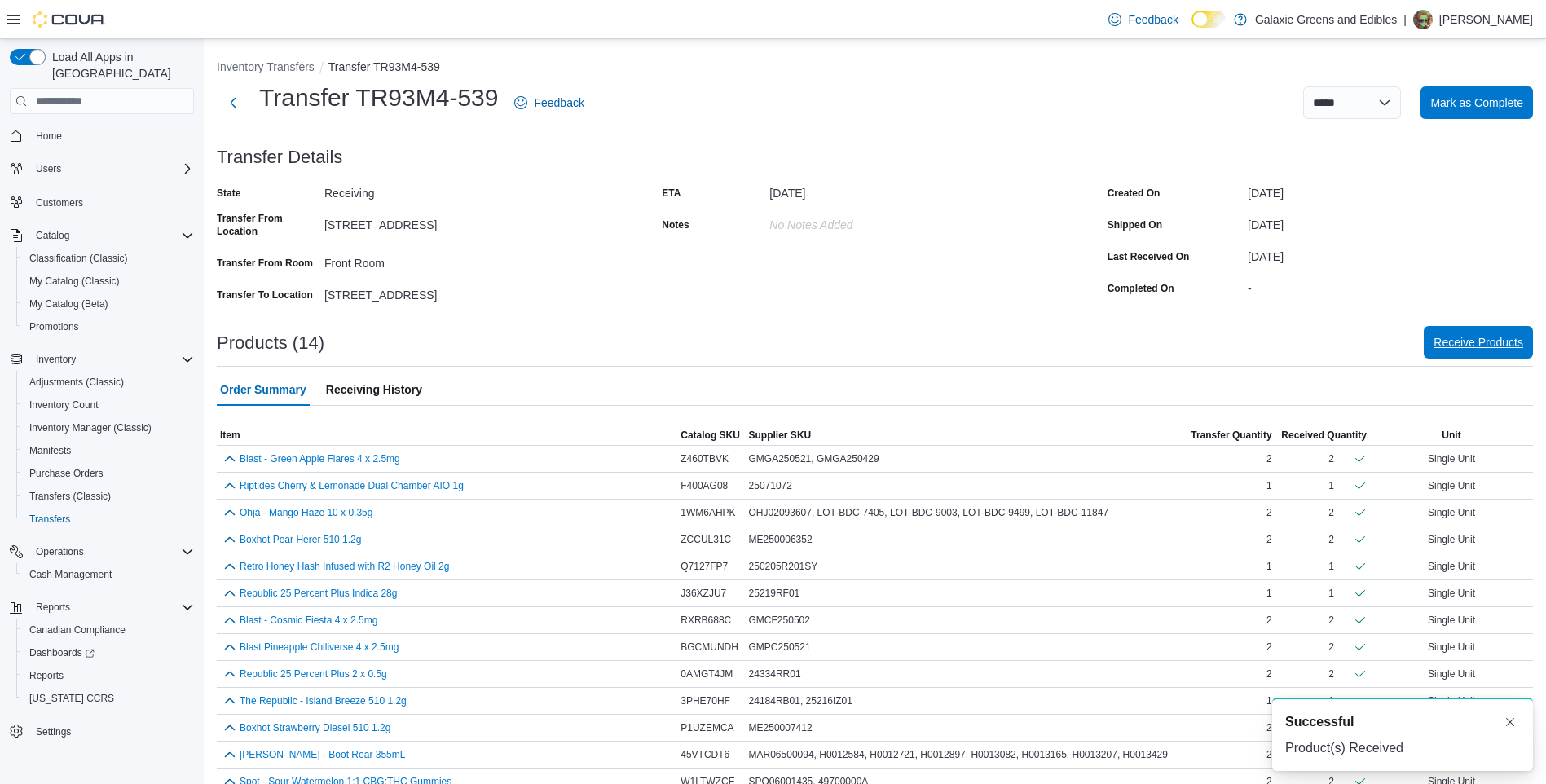
click at [1490, 334] on span "Receive Products" at bounding box center [1478, 341] width 90 height 32
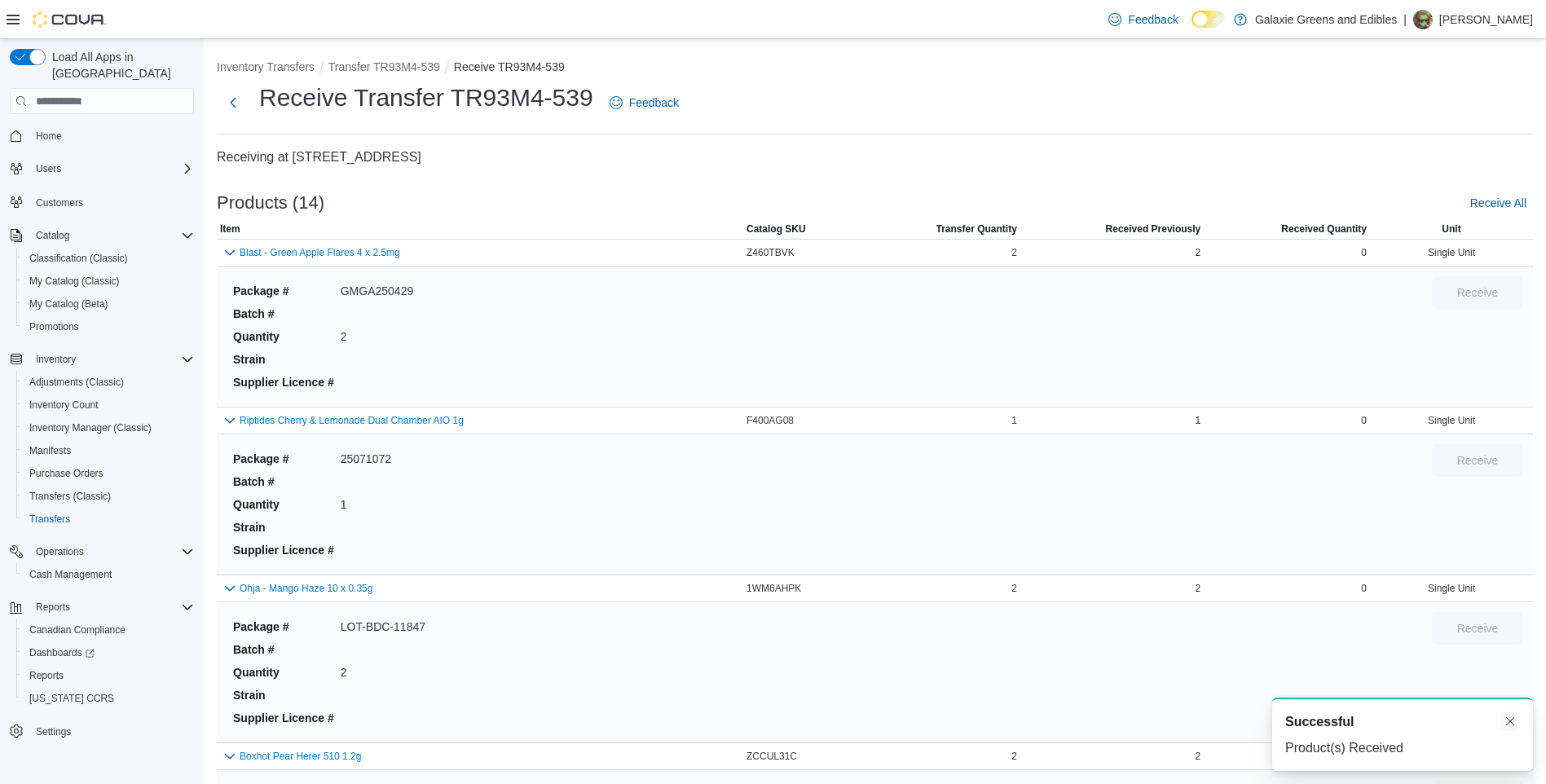
click at [1509, 715] on button "Dismiss toast" at bounding box center [1510, 721] width 19 height 19
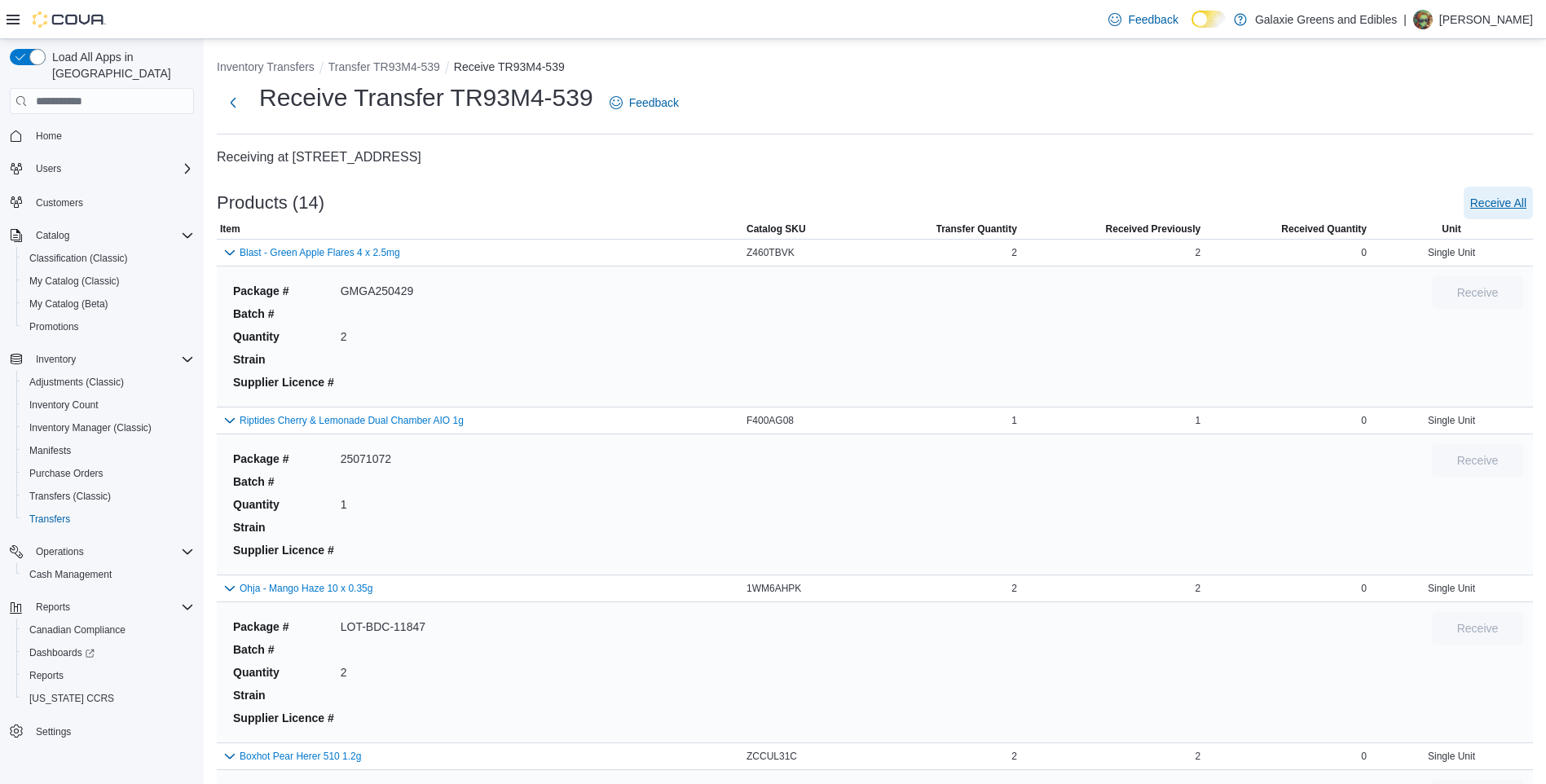
click at [1495, 200] on span "Receive All" at bounding box center [1498, 203] width 57 height 17
click at [1514, 200] on span "Receive All" at bounding box center [1498, 203] width 57 height 17
click at [237, 98] on button "Next" at bounding box center [233, 101] width 32 height 32
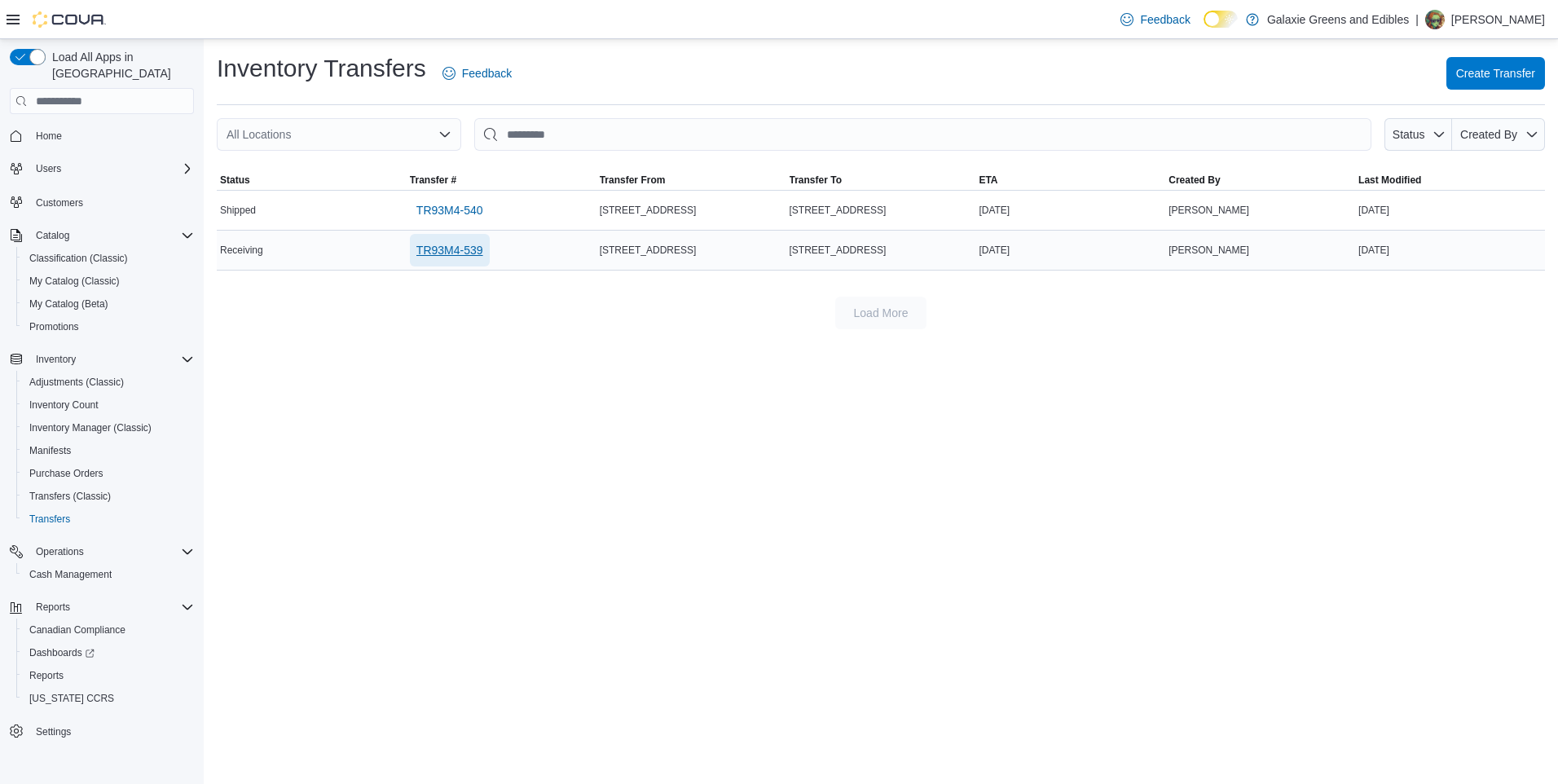
click at [459, 247] on span "TR93M4-539" at bounding box center [450, 250] width 67 height 17
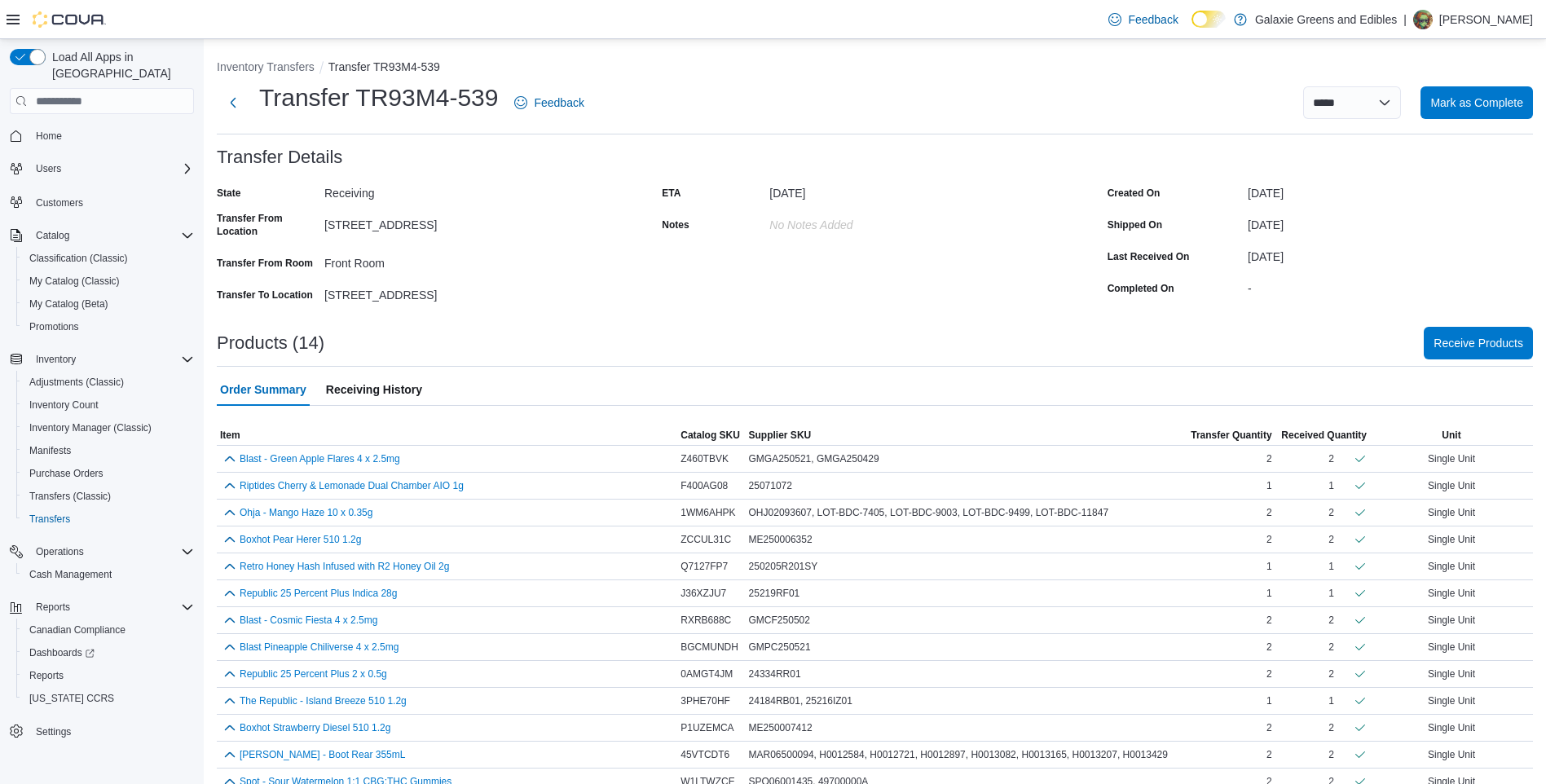
scroll to position [51, 0]
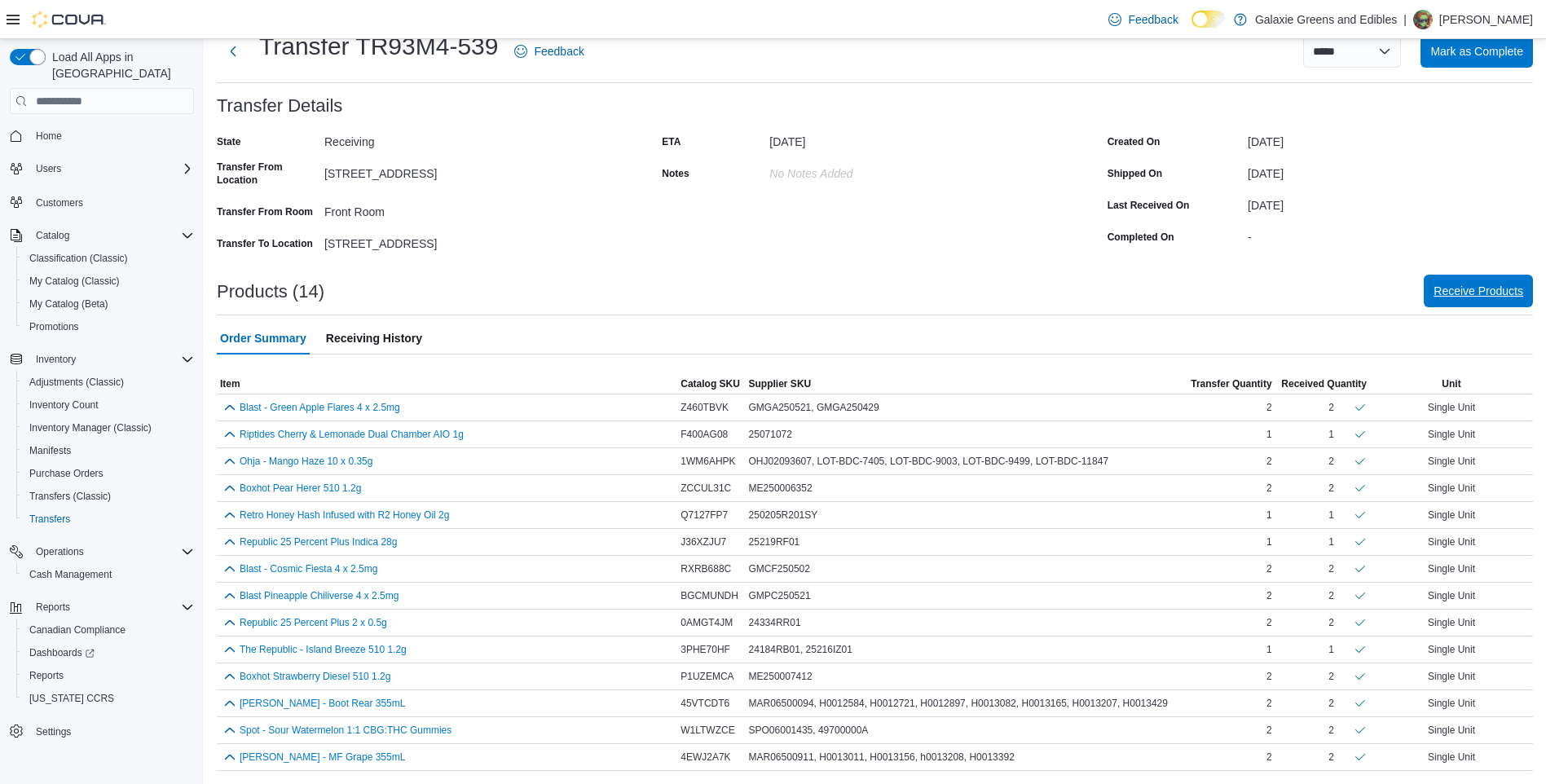
click at [1468, 287] on span "Receive Products" at bounding box center [1478, 291] width 90 height 17
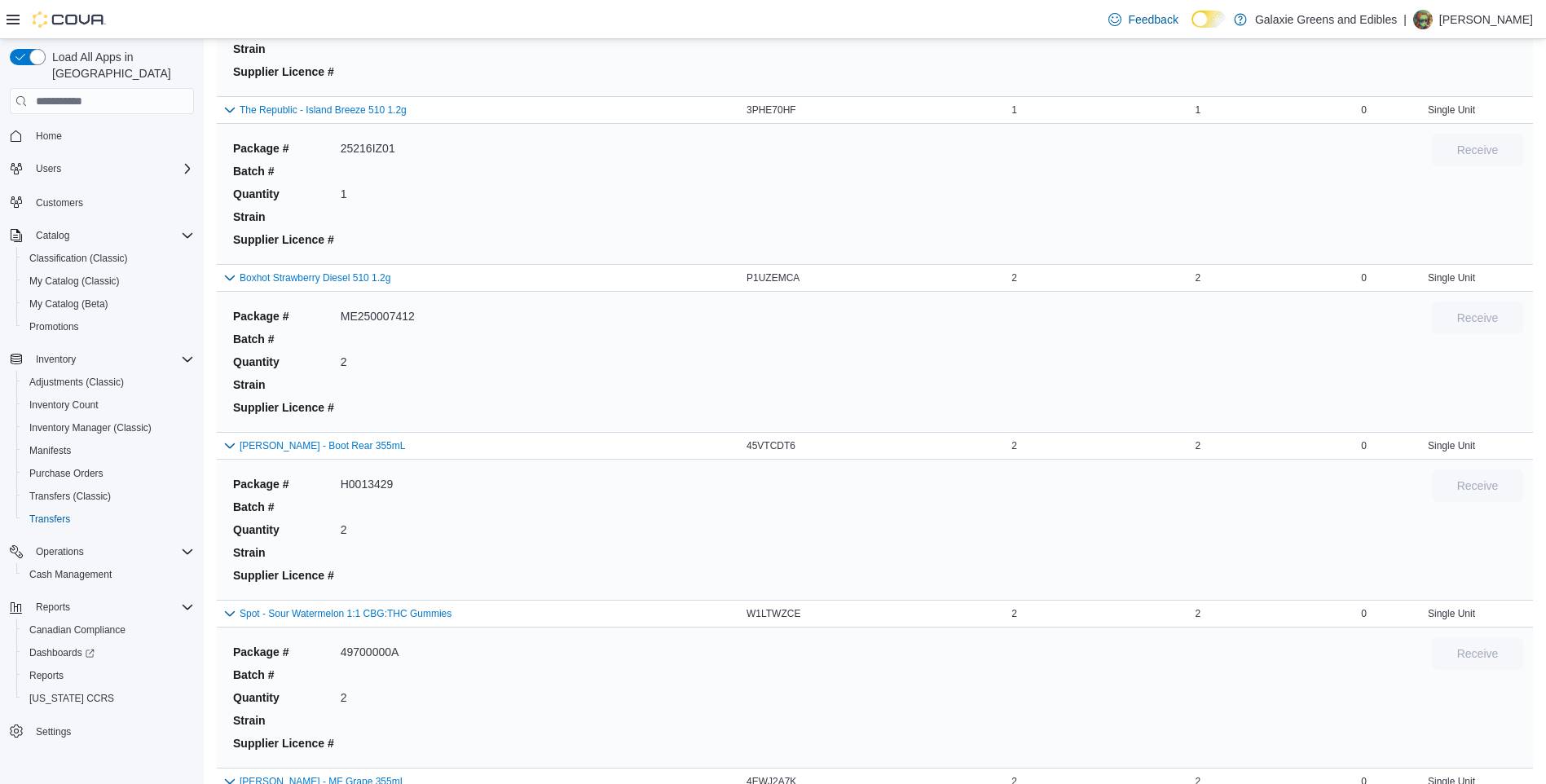
scroll to position [1868, 0]
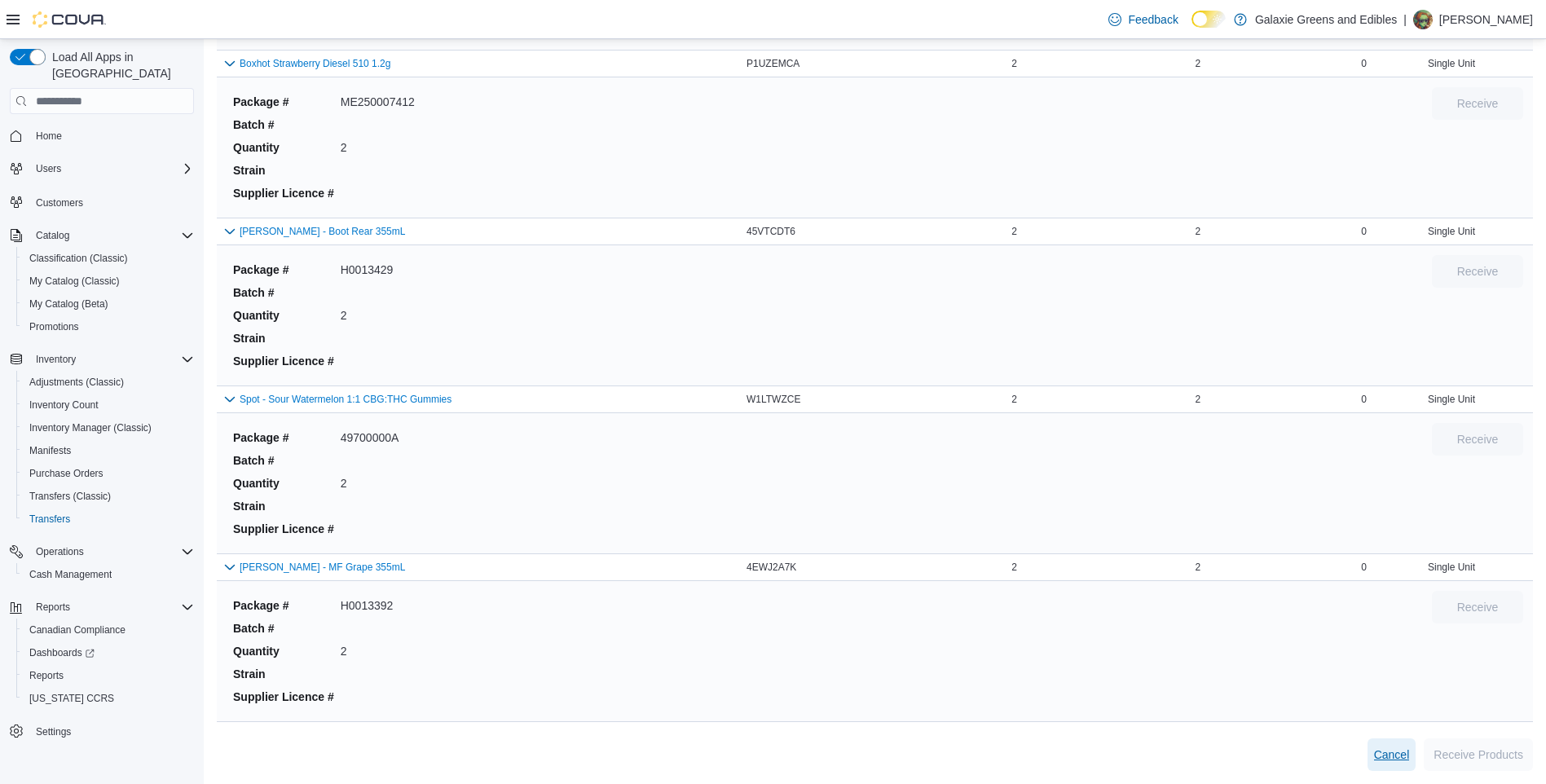
click at [1398, 758] on span "Cancel" at bounding box center [1392, 754] width 36 height 17
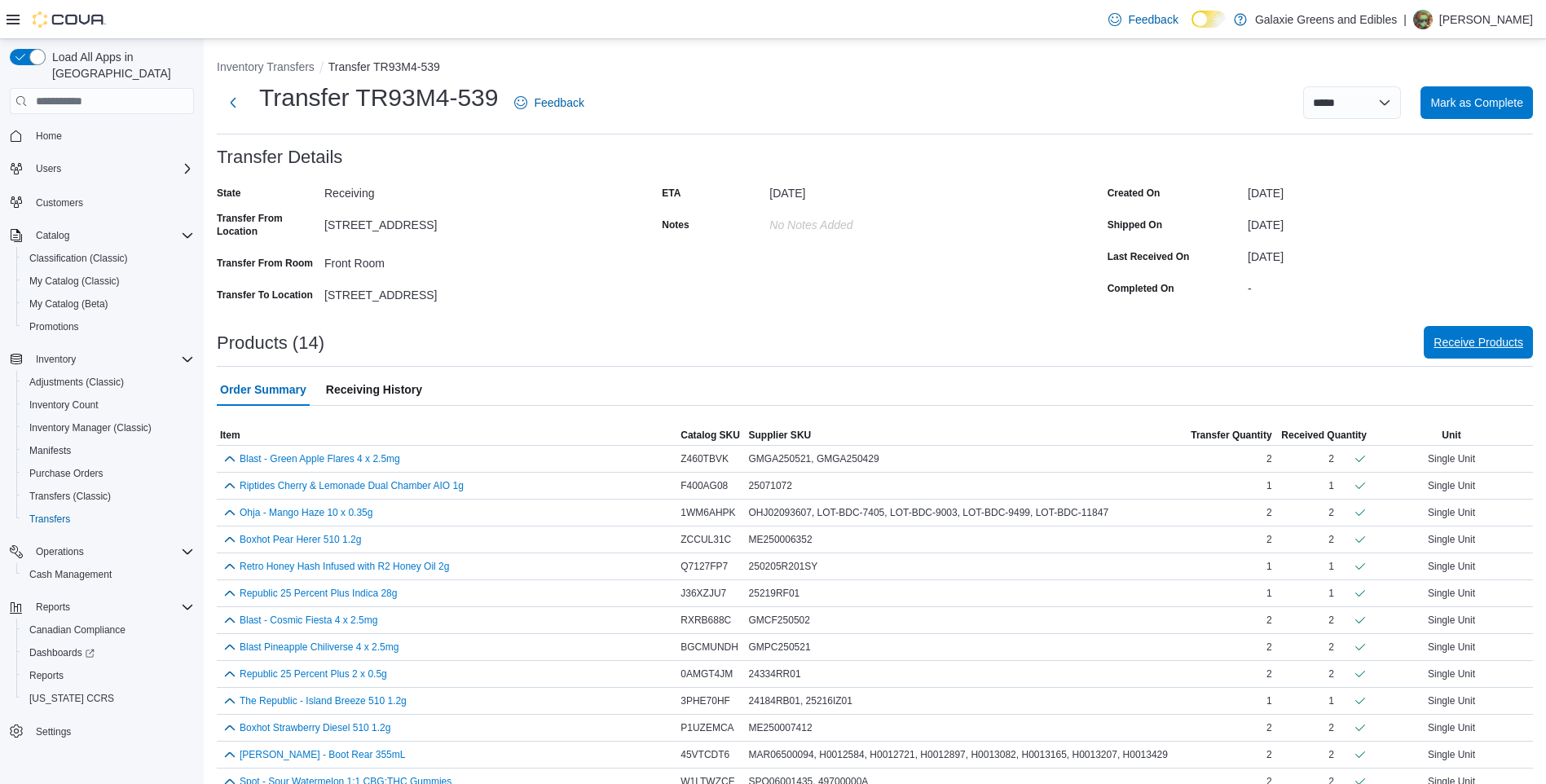
click at [1495, 338] on span "Receive Products" at bounding box center [1478, 342] width 90 height 17
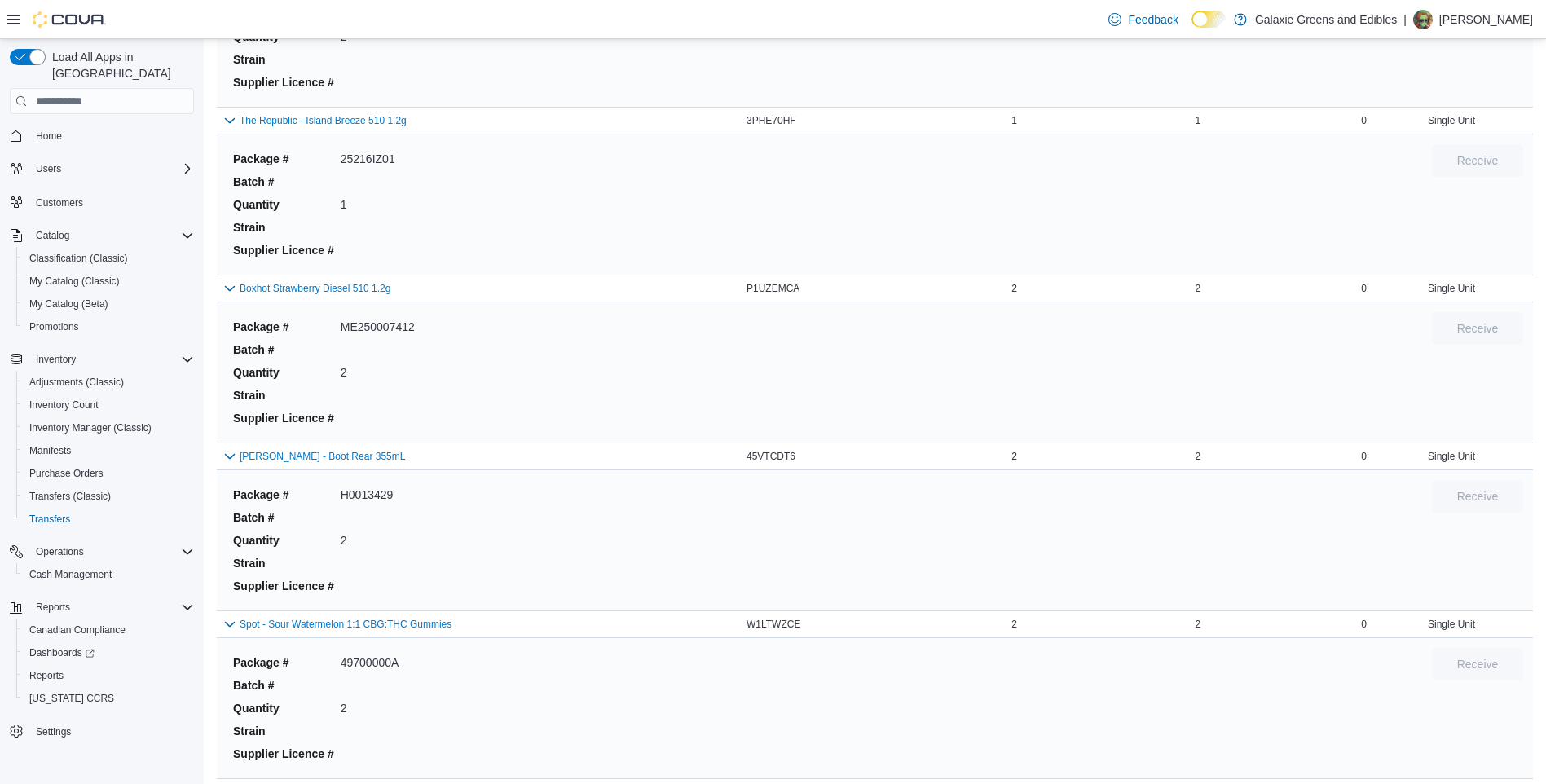
scroll to position [1868, 0]
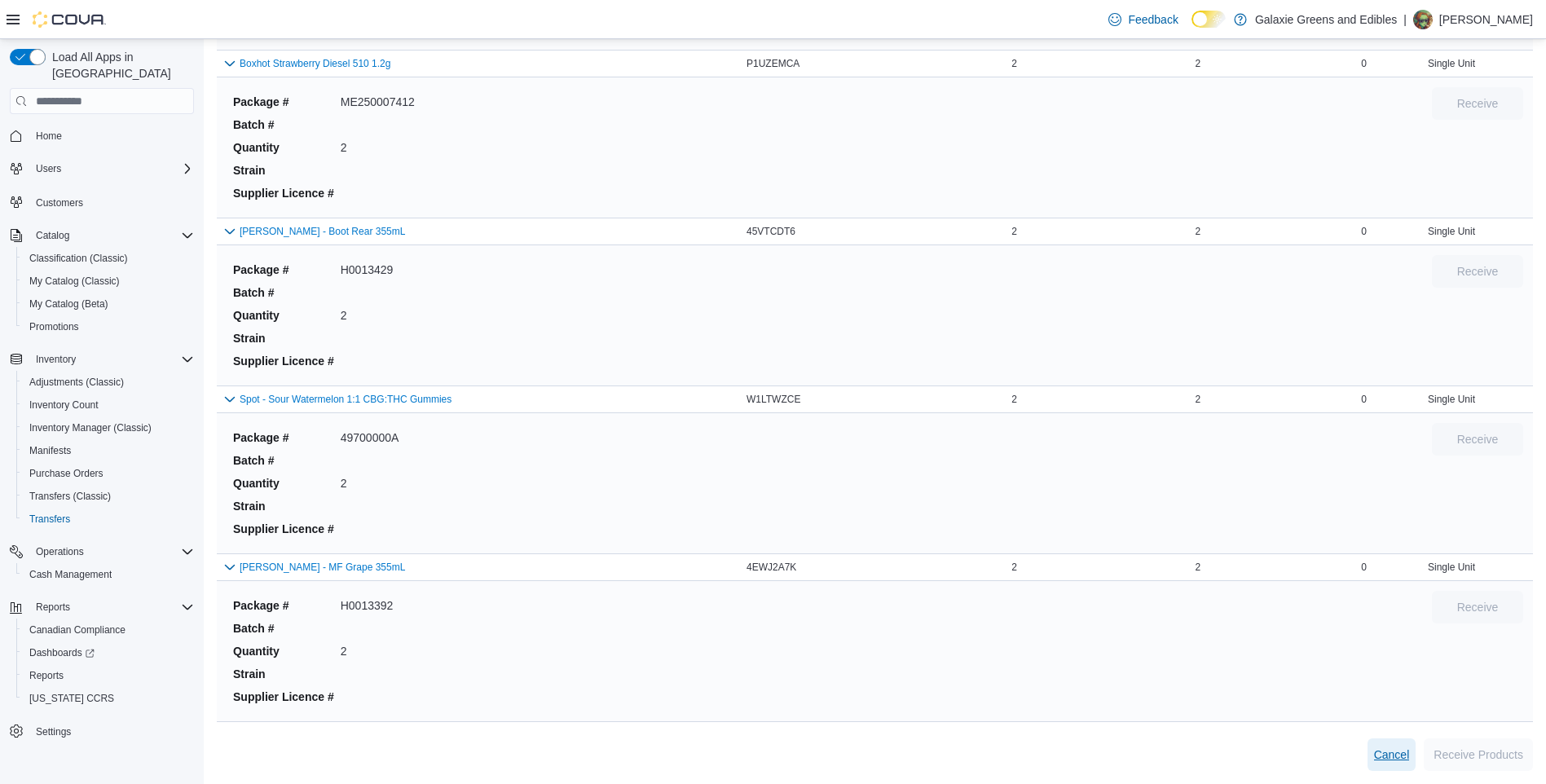
click at [1400, 754] on span "Cancel" at bounding box center [1392, 754] width 36 height 17
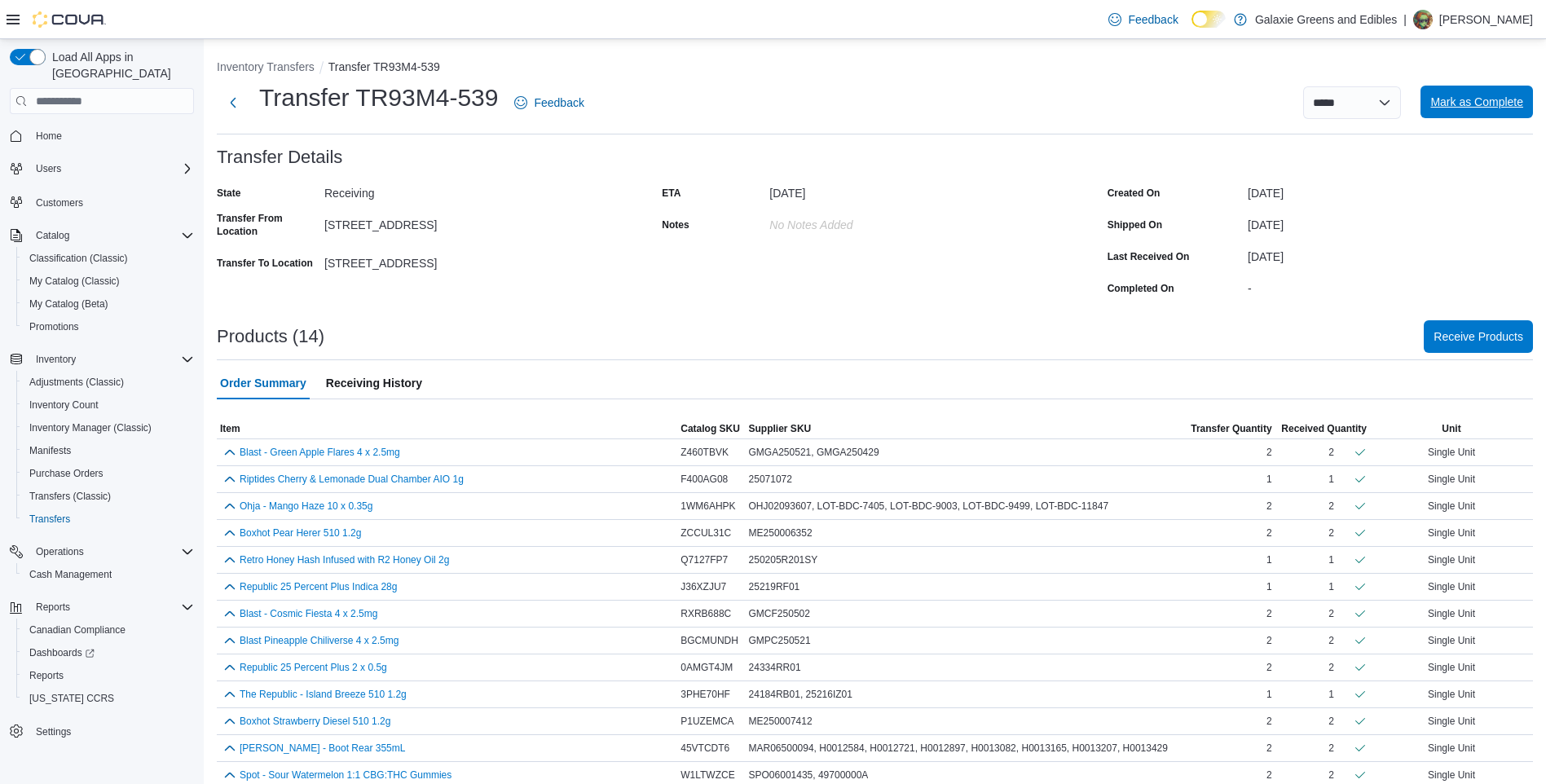
click at [1472, 100] on span "Mark as Complete" at bounding box center [1477, 102] width 93 height 17
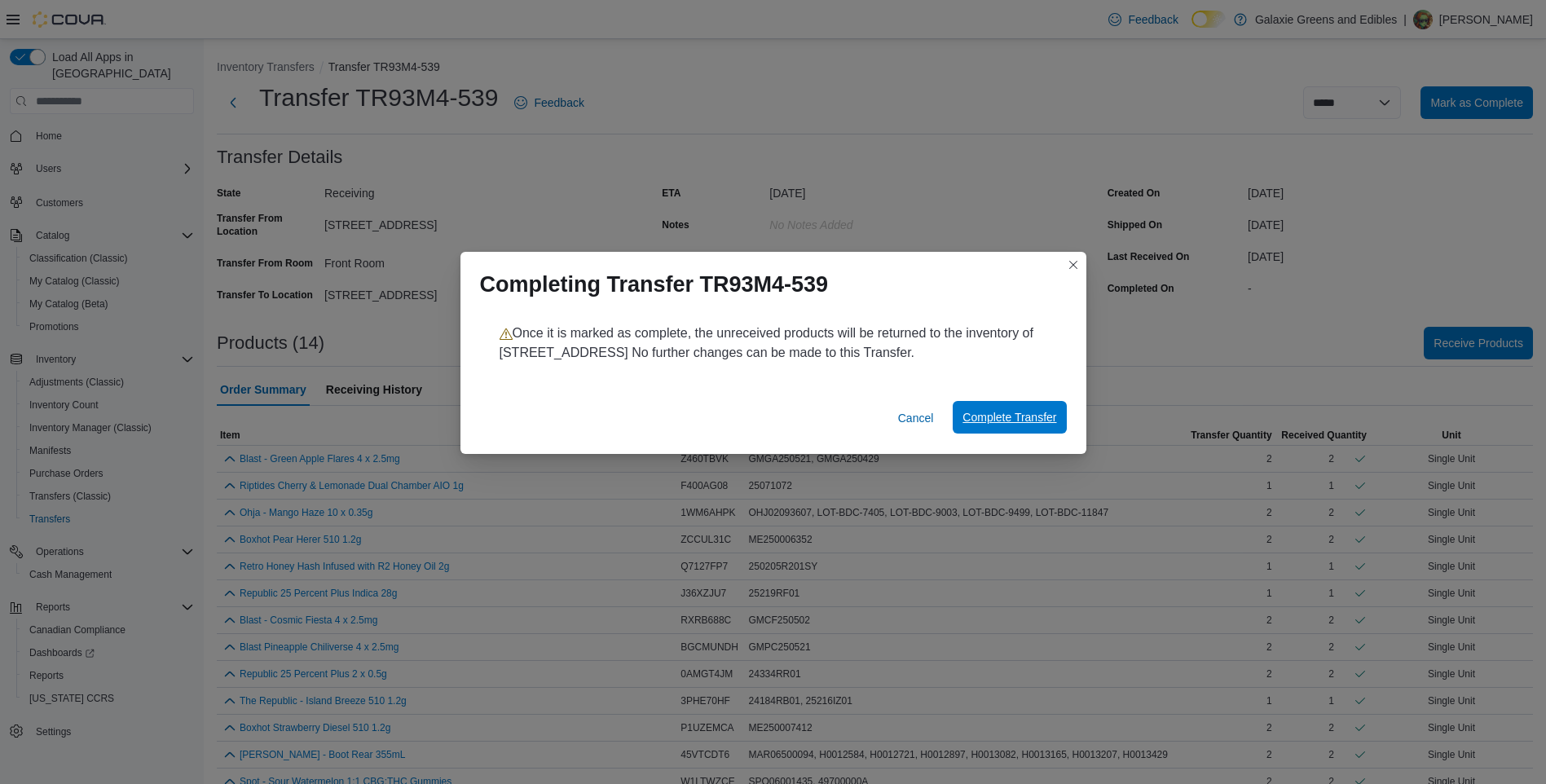
click at [1019, 414] on span "Complete Transfer" at bounding box center [1010, 417] width 94 height 17
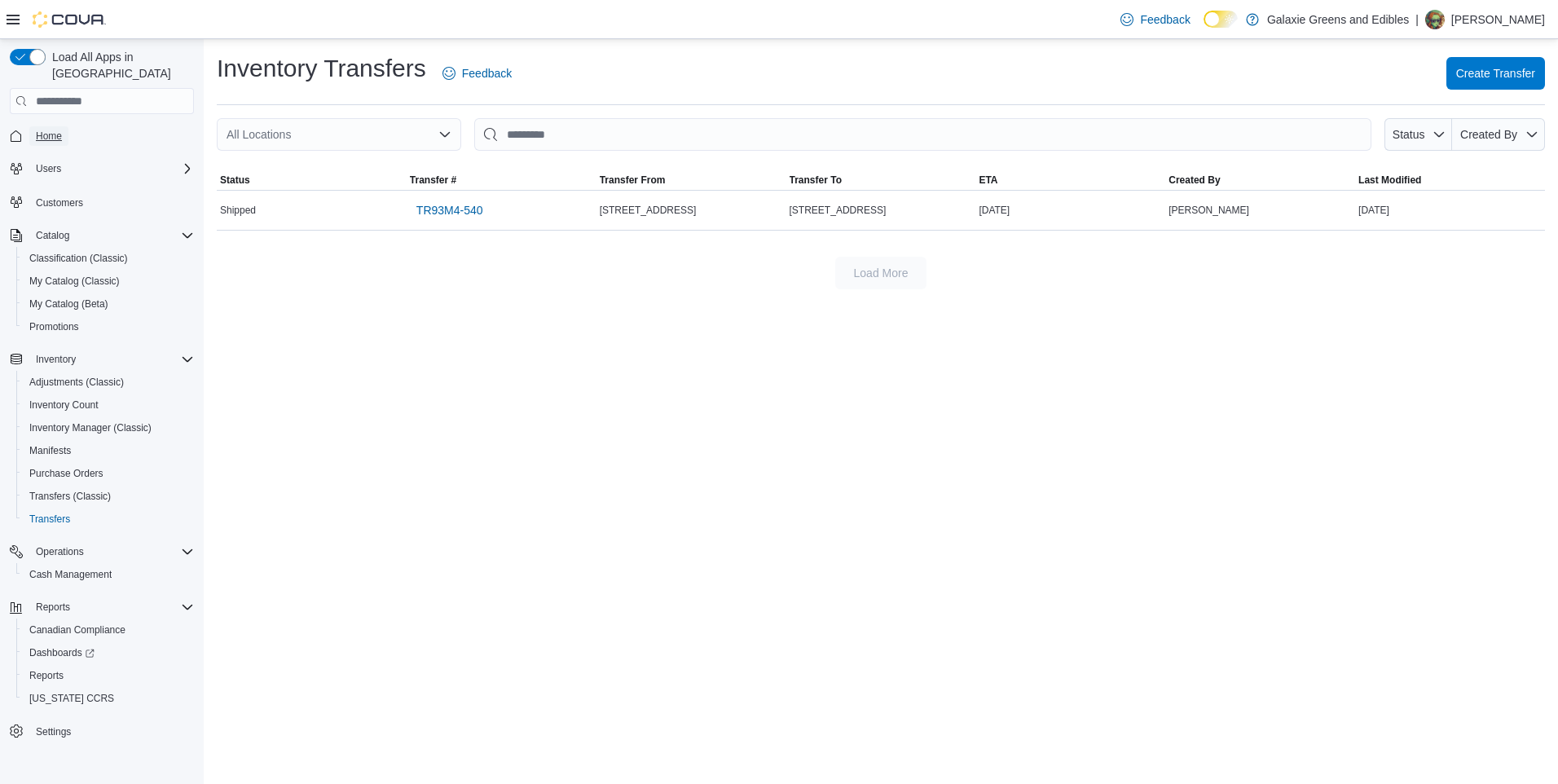
click at [55, 130] on span "Home" at bounding box center [49, 136] width 26 height 13
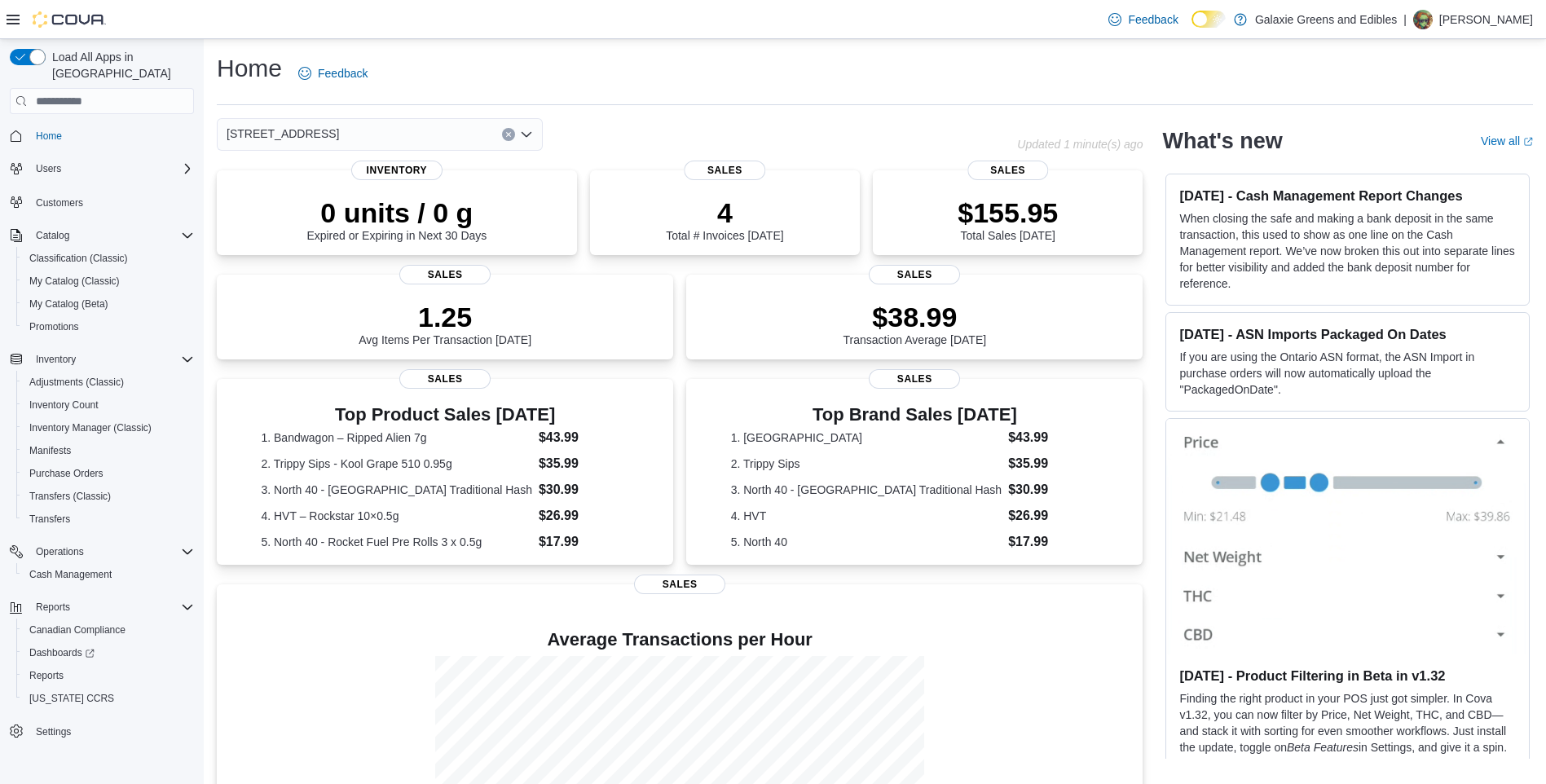
click at [526, 133] on icon "Open list of options" at bounding box center [526, 134] width 13 height 13
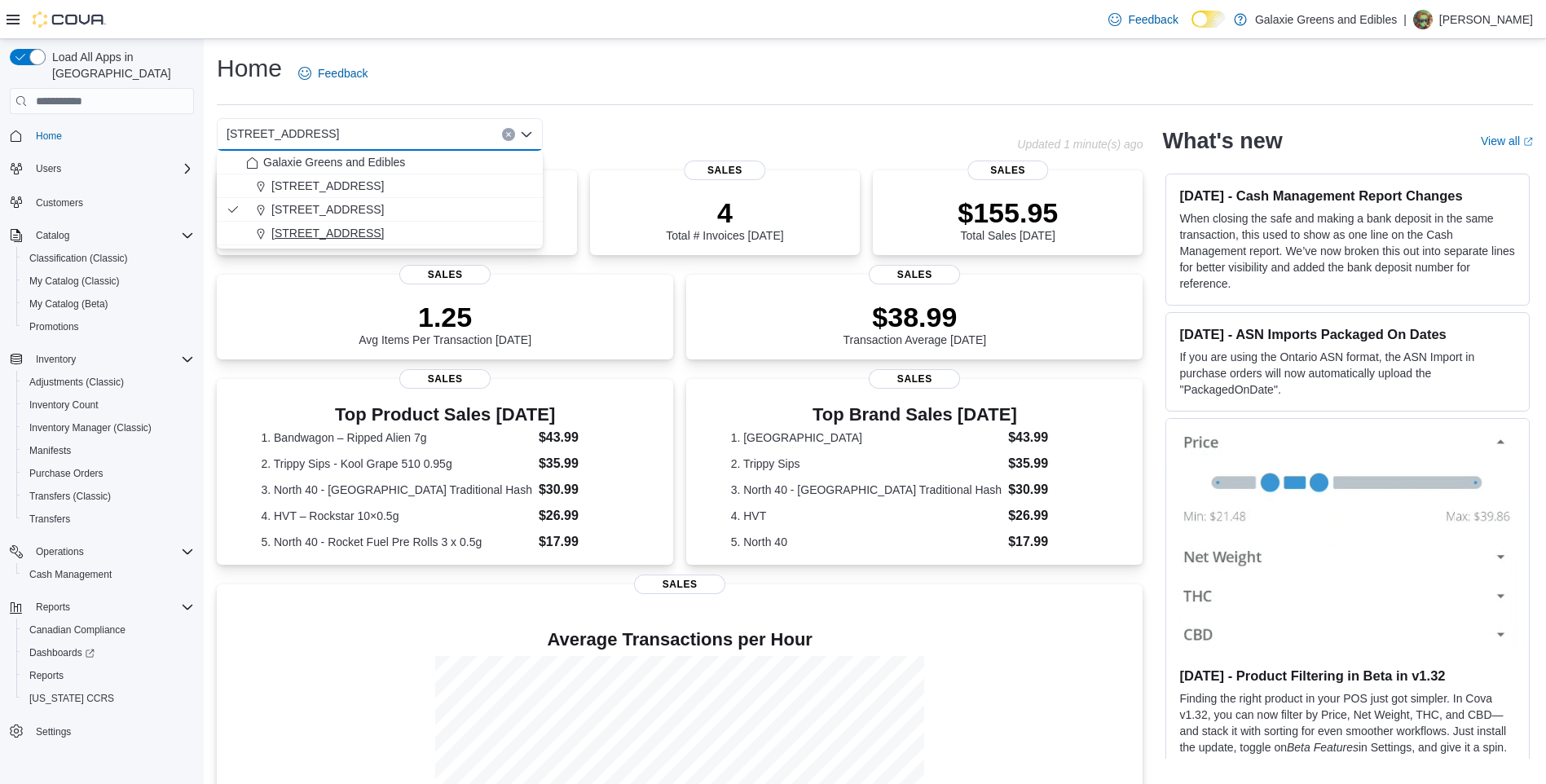
click at [302, 230] on span "[STREET_ADDRESS]" at bounding box center [327, 233] width 112 height 17
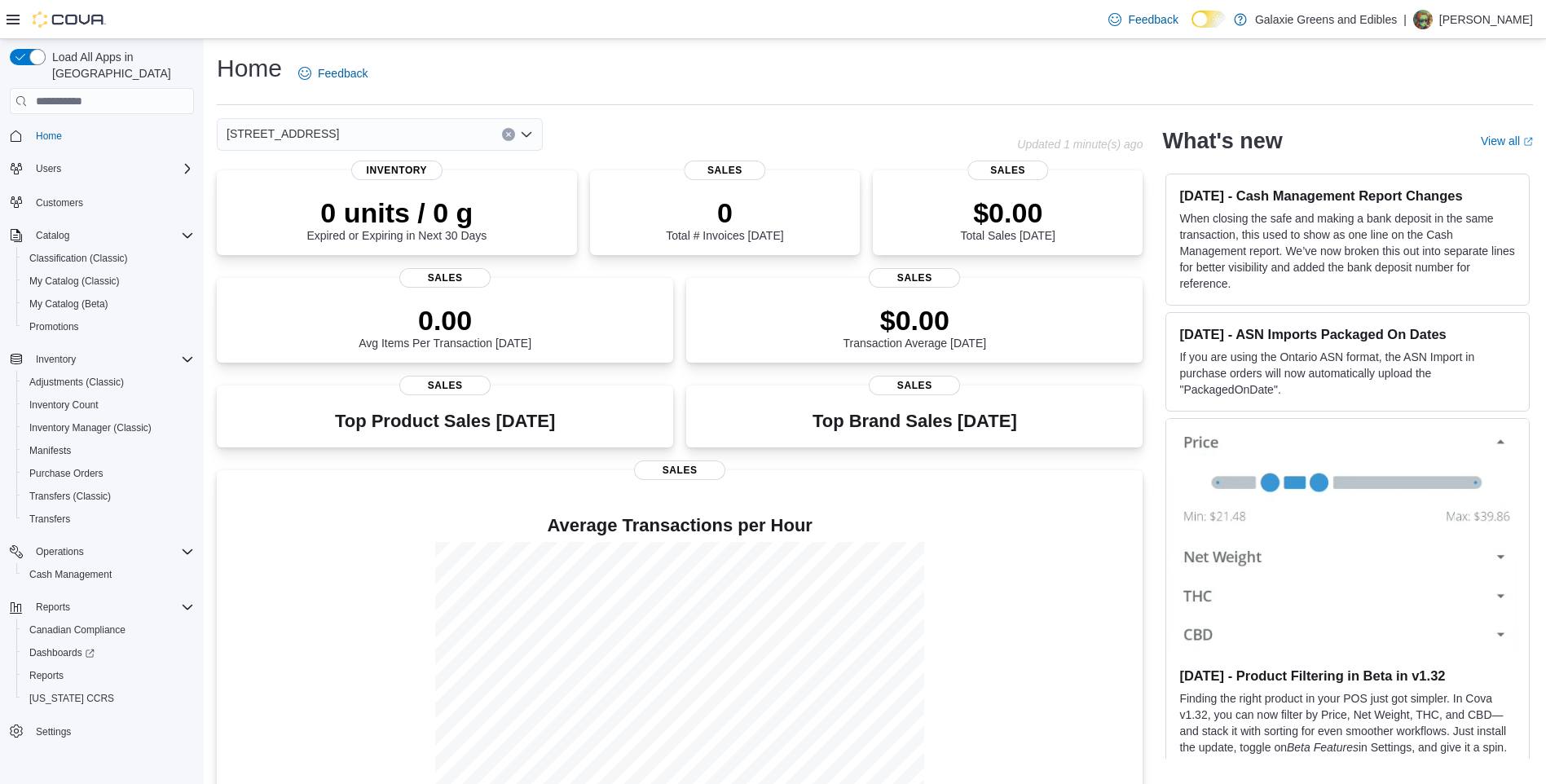
click at [529, 132] on icon "Open list of options" at bounding box center [526, 134] width 13 height 13
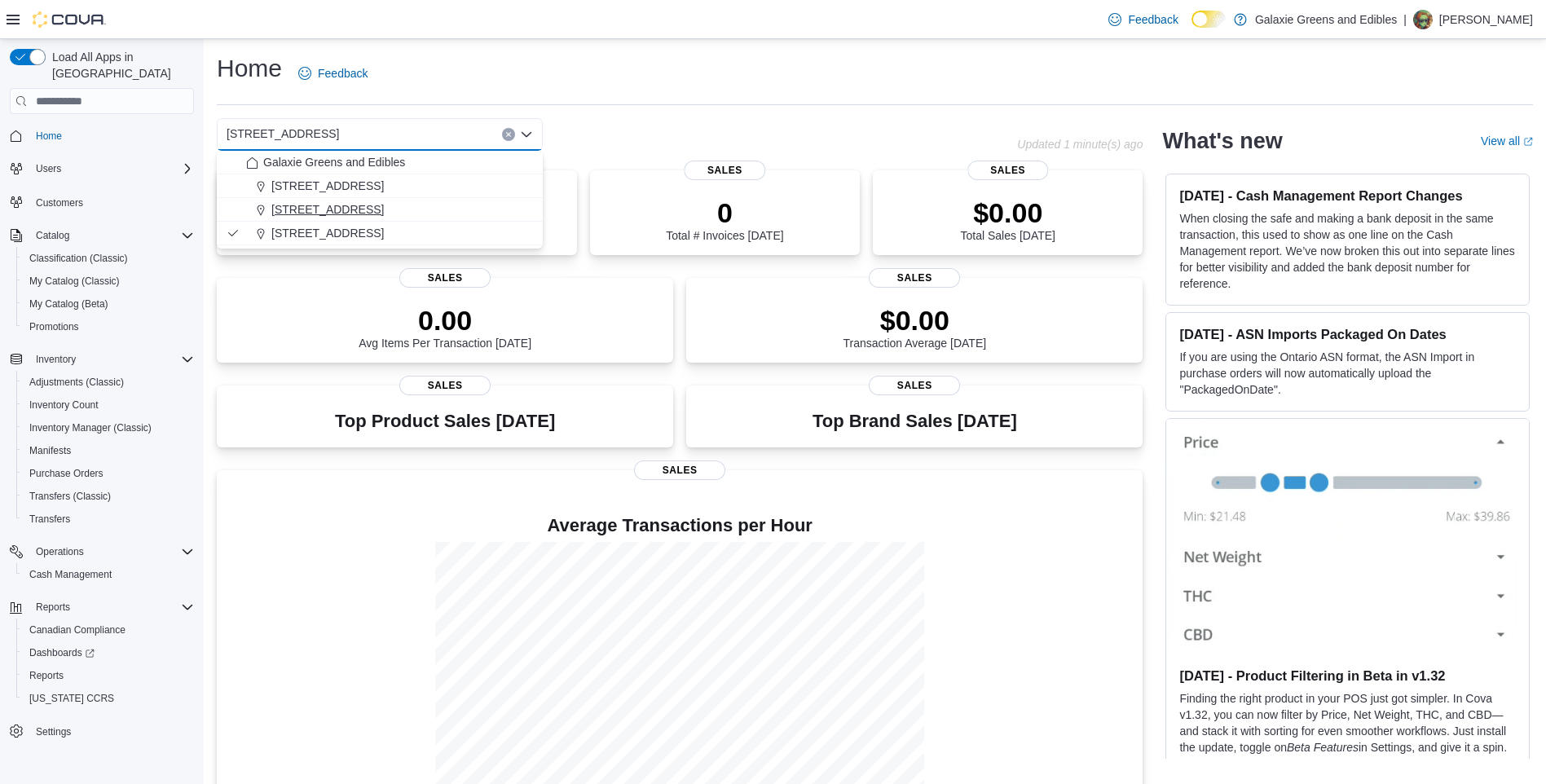
click at [303, 205] on span "[STREET_ADDRESS]" at bounding box center [327, 209] width 112 height 17
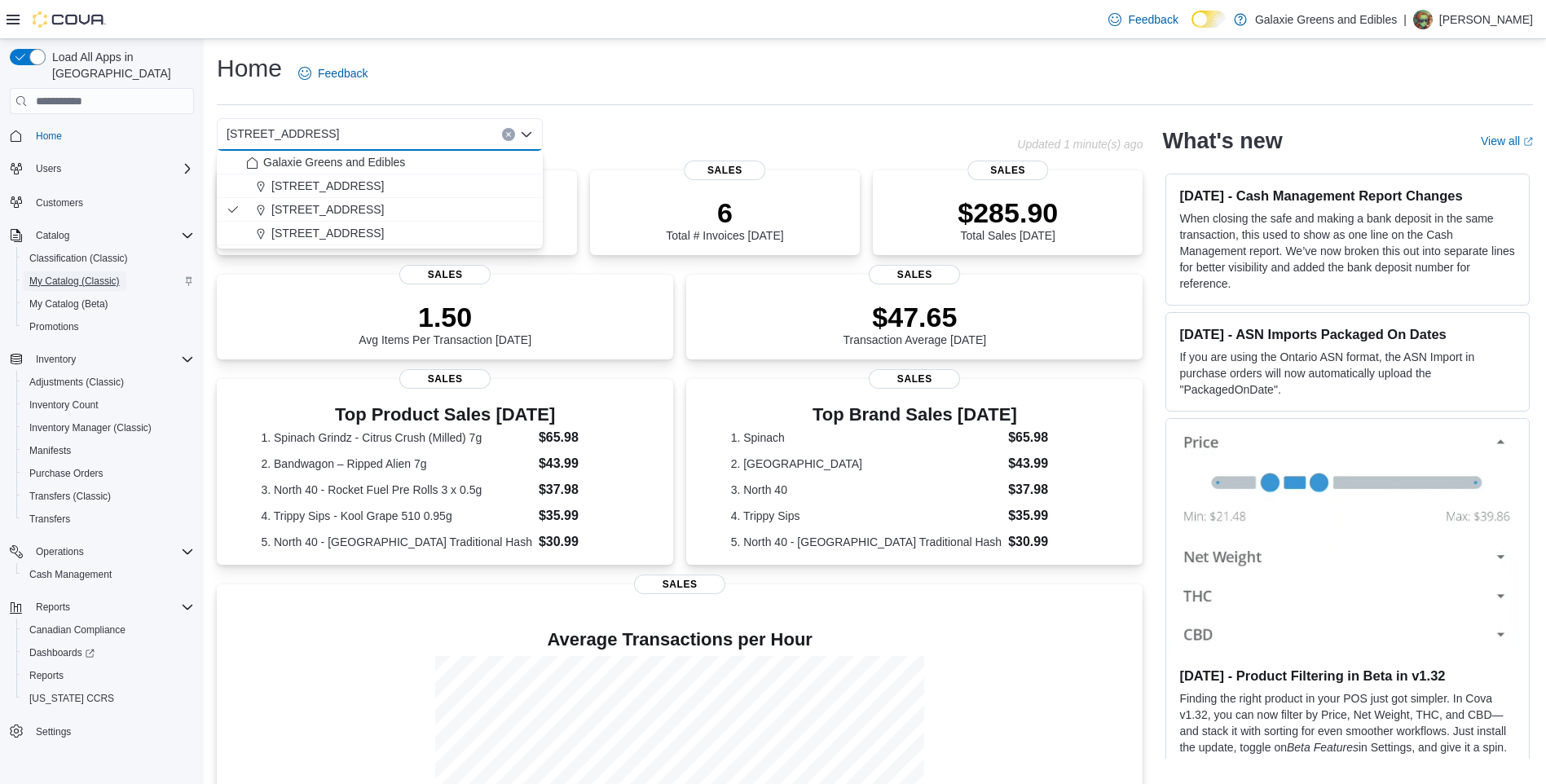
click at [67, 274] on span "My Catalog (Classic)" at bounding box center [75, 280] width 91 height 13
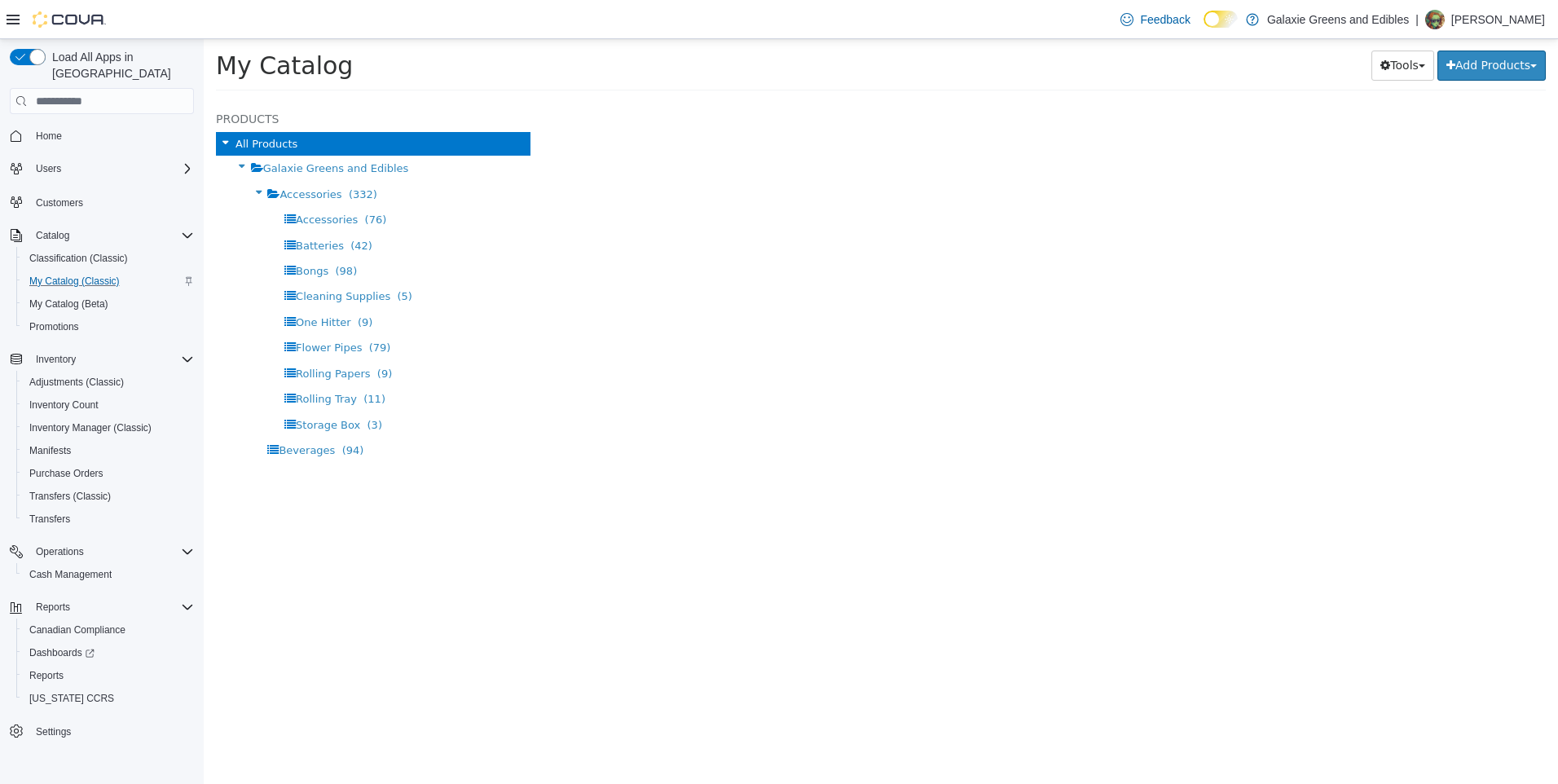
select select "**********"
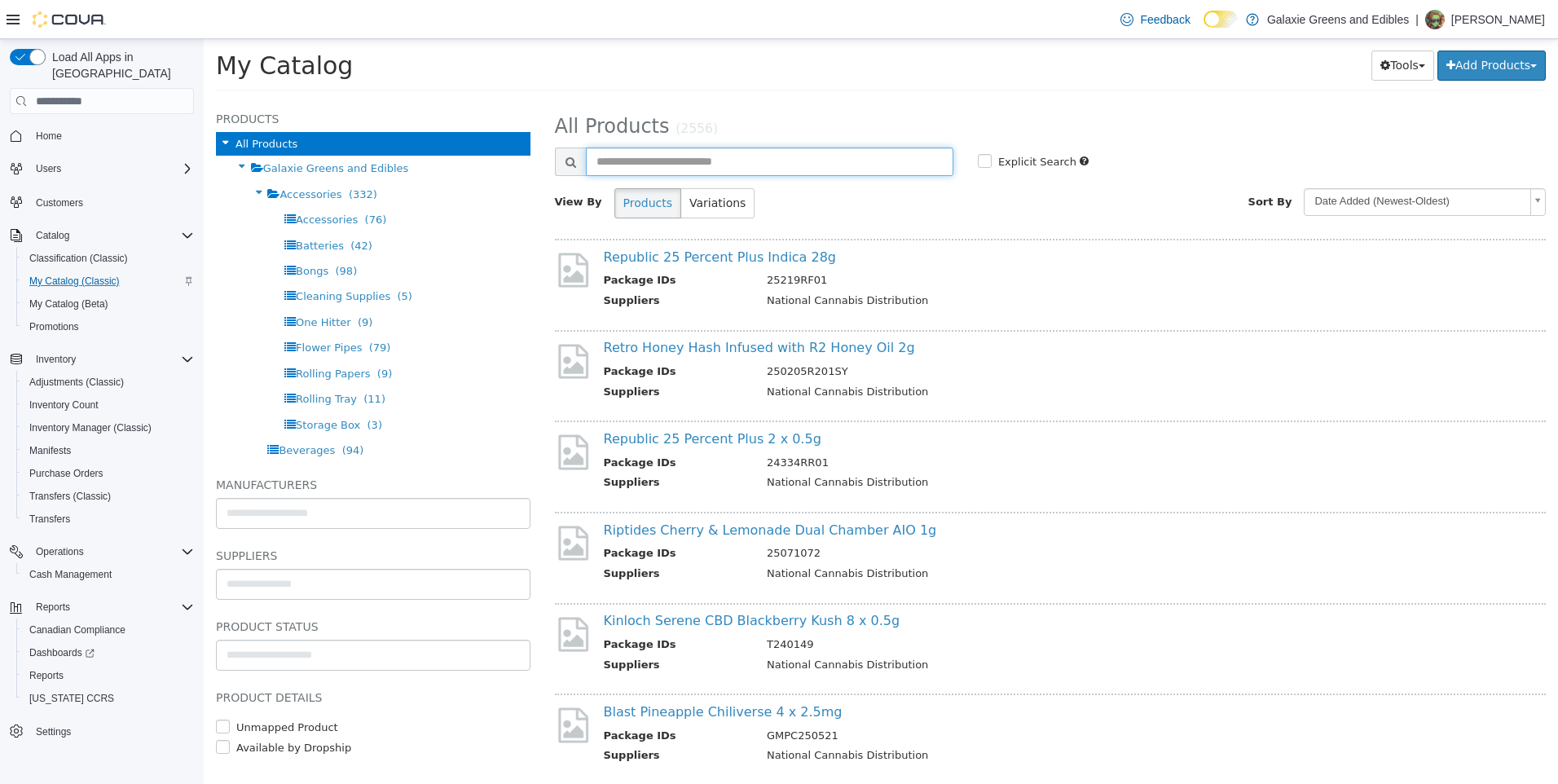
click at [690, 159] on input "text" at bounding box center [770, 161] width 368 height 29
type input "*******"
select select "**********"
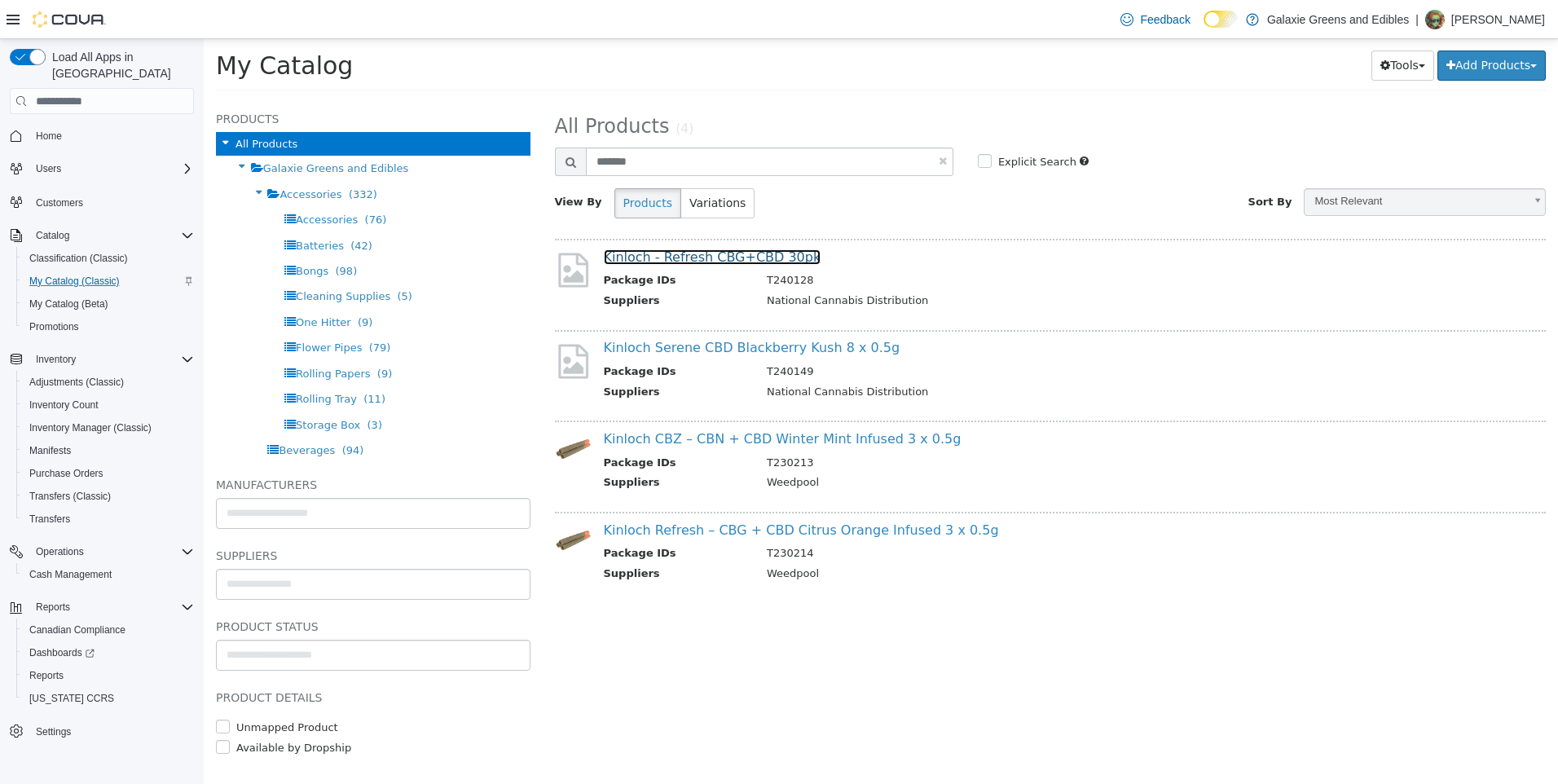
click at [694, 259] on link "Kinloch - Refresh CBG+CBD 30pk" at bounding box center [713, 257] width 218 height 16
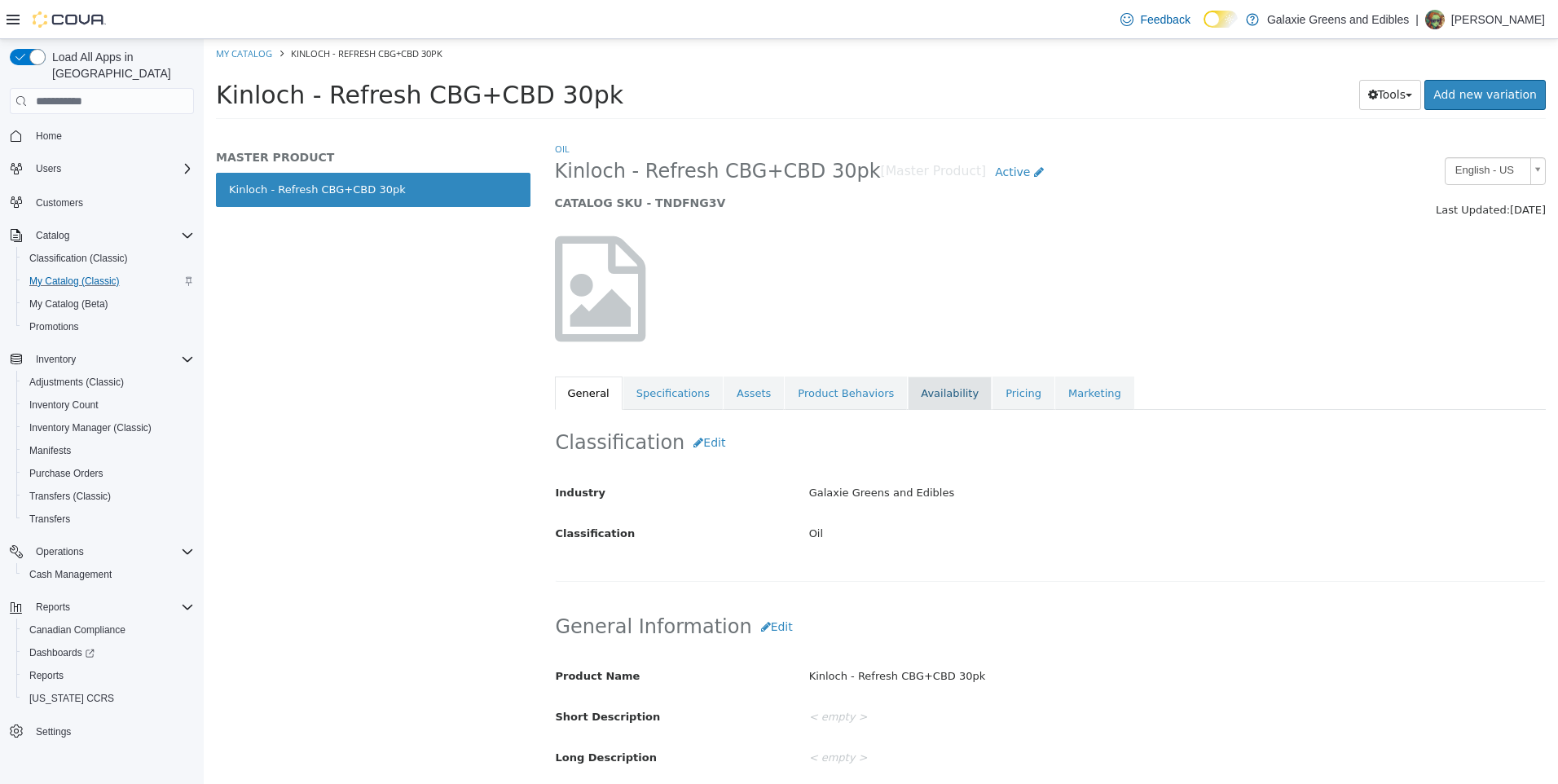
click at [916, 389] on link "Availability" at bounding box center [950, 393] width 84 height 34
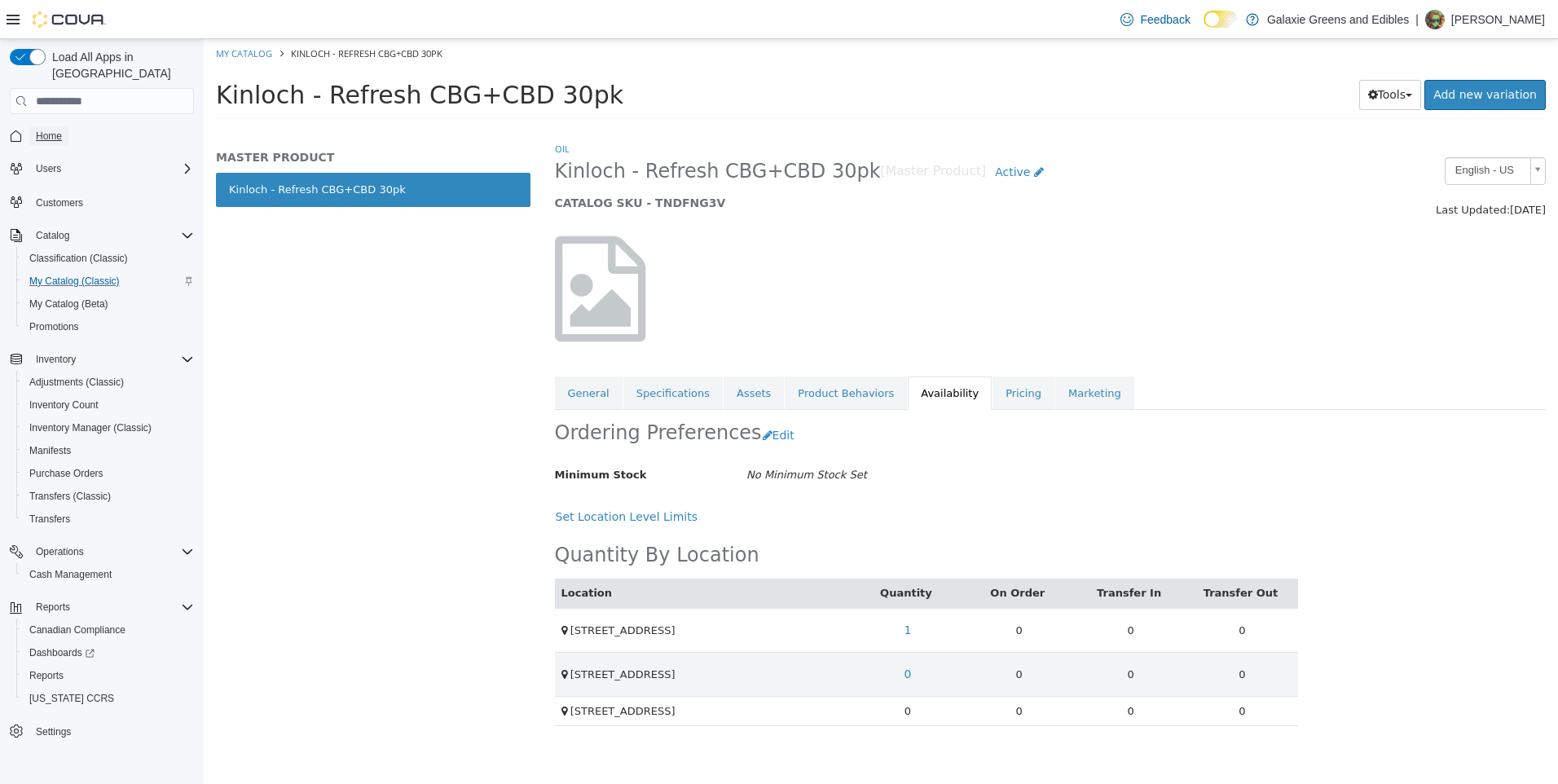
click at [37, 130] on span "Home" at bounding box center [49, 136] width 26 height 13
